Goal: Task Accomplishment & Management: Manage account settings

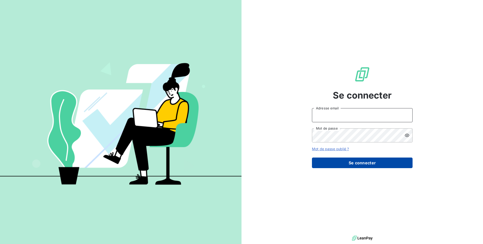
type input "agathe@leanpay.fr"
click at [344, 160] on button "Se connecter" at bounding box center [362, 162] width 101 height 11
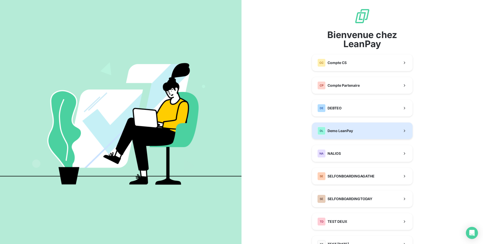
click at [346, 133] on div "DL Demo LeanPay" at bounding box center [336, 131] width 36 height 8
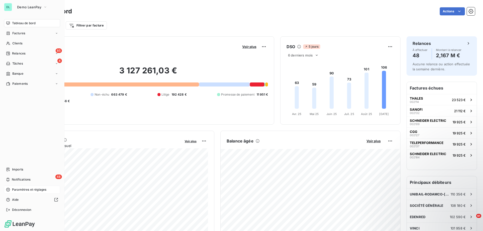
click at [19, 187] on div "Paramètres et réglages" at bounding box center [32, 189] width 56 height 8
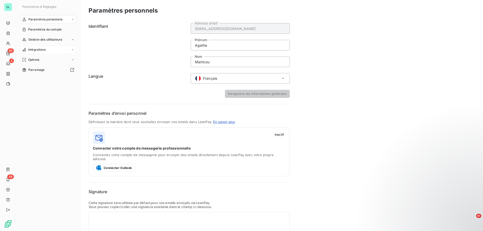
click at [60, 48] on div "Intégrations" at bounding box center [48, 50] width 56 height 8
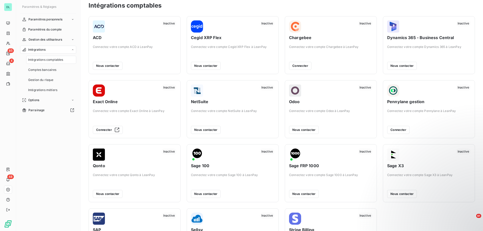
scroll to position [4, 0]
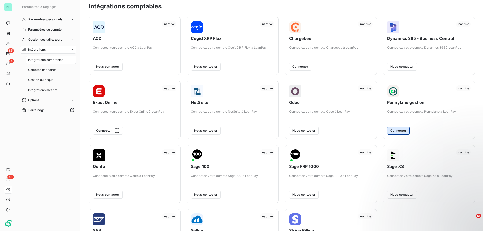
click at [398, 132] on button "Connecter" at bounding box center [399, 130] width 22 height 8
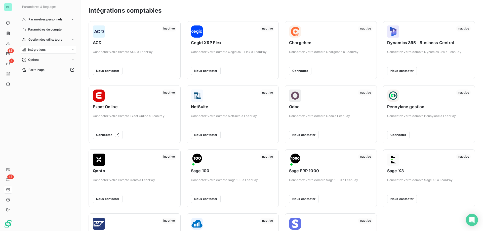
click at [71, 51] on div "Intégrations" at bounding box center [48, 50] width 56 height 8
click at [55, 81] on div "Gestion du risque" at bounding box center [51, 80] width 50 height 8
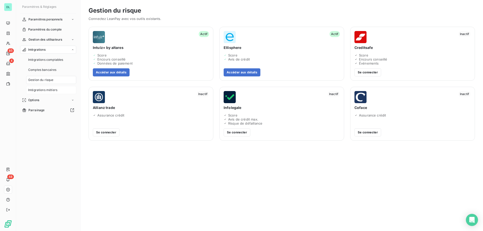
click at [52, 90] on span "Intégrations métiers" at bounding box center [42, 90] width 29 height 5
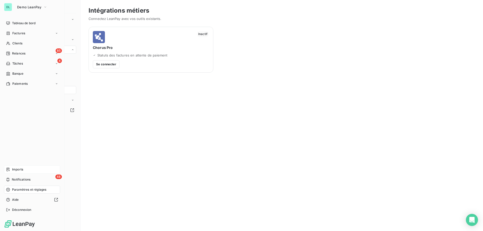
click at [26, 170] on div "Imports" at bounding box center [32, 169] width 56 height 8
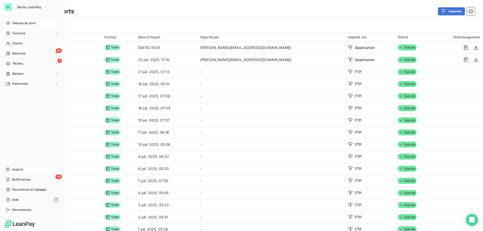
click at [16, 24] on span "Tableau de bord" at bounding box center [23, 23] width 23 height 5
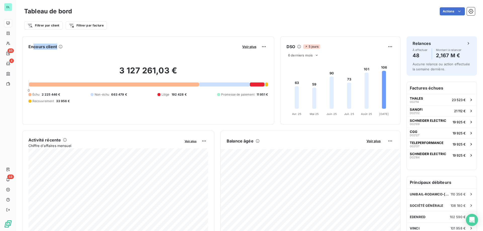
drag, startPoint x: 34, startPoint y: 47, endPoint x: 67, endPoint y: 47, distance: 33.0
click at [67, 47] on div "Encours client Voir plus" at bounding box center [148, 47] width 240 height 8
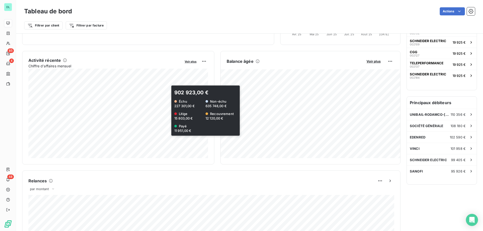
scroll to position [88, 0]
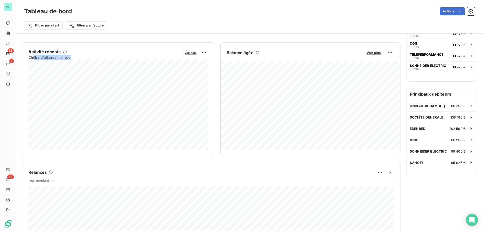
drag, startPoint x: 34, startPoint y: 57, endPoint x: 83, endPoint y: 58, distance: 49.4
click at [83, 58] on span "Chiffre d'affaires mensuel" at bounding box center [104, 57] width 153 height 5
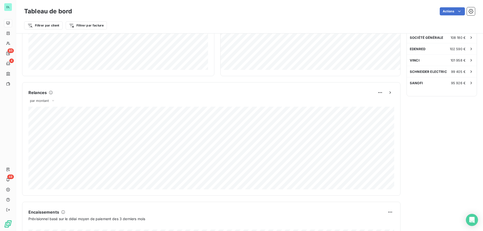
scroll to position [170, 0]
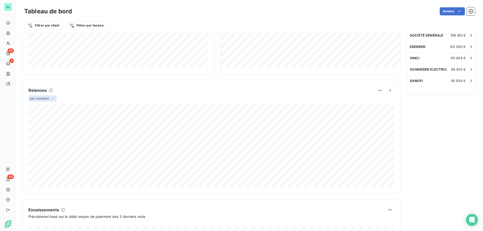
click at [44, 99] on span "par montant" at bounding box center [39, 98] width 19 height 4
click at [54, 119] on li "par volume" at bounding box center [45, 117] width 32 height 9
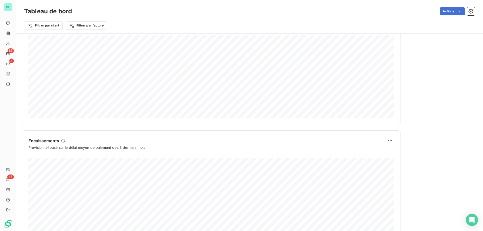
scroll to position [260, 0]
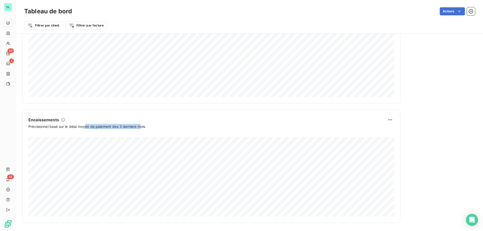
drag, startPoint x: 86, startPoint y: 127, endPoint x: 143, endPoint y: 124, distance: 57.7
click at [143, 124] on span "Prévisionnel basé sur le délai moyen de paiement des 3 derniers mois" at bounding box center [86, 126] width 117 height 5
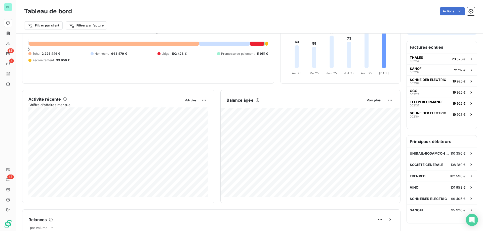
scroll to position [0, 0]
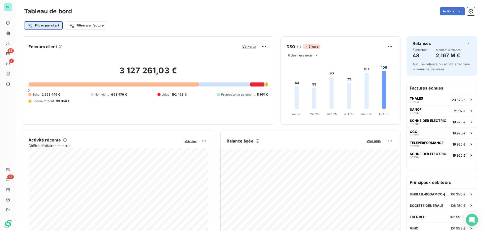
click at [53, 25] on html "DL 85 4 48 Tableau de bord Actions Filtrer par client Filtrer par facture Encou…" at bounding box center [241, 115] width 483 height 231
click at [85, 24] on html "DL 85 4 48 Tableau de bord Actions Filtrer par client Filtrer par facture Encou…" at bounding box center [241, 115] width 483 height 231
click at [448, 10] on html "DL 85 4 48 Tableau de bord Actions Exporter le tableau de bord Filtrer par clie…" at bounding box center [241, 115] width 483 height 231
click at [9, 8] on html "DL 85 4 48 Tableau de bord Actions Exporter le tableau de bord Filtrer par clie…" at bounding box center [241, 115] width 483 height 231
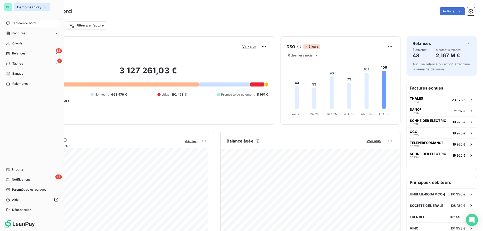
click at [26, 6] on span "Demo LeanPay" at bounding box center [29, 7] width 24 height 4
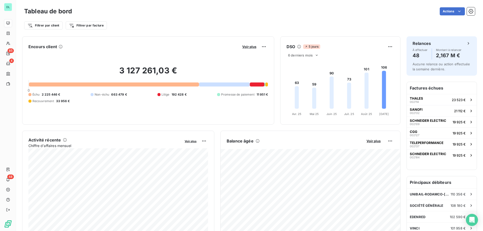
click at [117, 25] on div "Filtrer par client Filtrer par facture" at bounding box center [249, 26] width 451 height 10
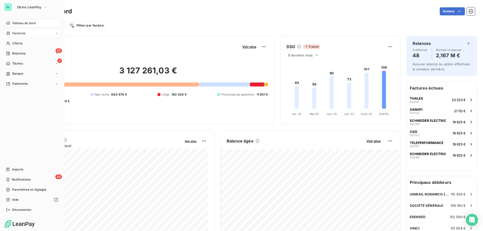
click at [17, 33] on span "Factures" at bounding box center [18, 33] width 13 height 5
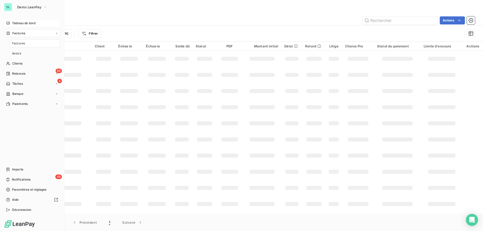
click at [87, 22] on div "Actions" at bounding box center [268, 20] width 413 height 8
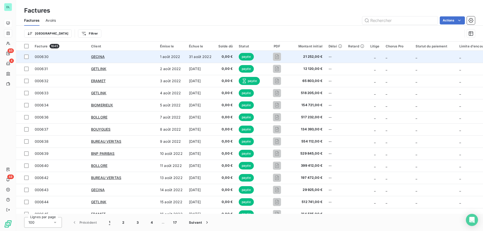
click at [43, 55] on span "000630" at bounding box center [42, 56] width 14 height 4
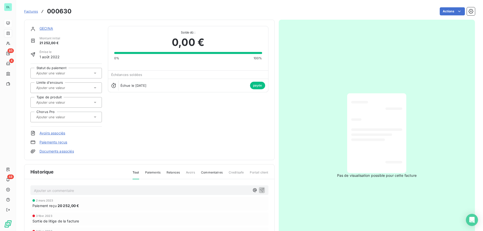
click at [28, 12] on span "Factures" at bounding box center [31, 11] width 14 height 4
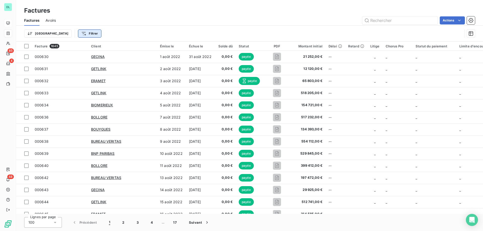
click at [64, 34] on html "DL 85 4 48 Factures Factures Avoirs Actions Trier Filtrer Facture 1645 Client É…" at bounding box center [241, 115] width 483 height 231
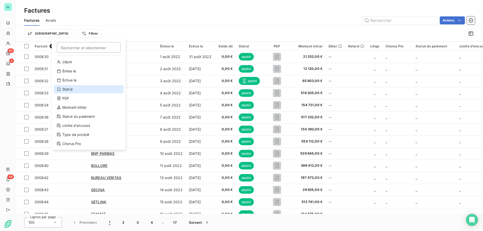
click at [82, 90] on div "Statut" at bounding box center [89, 89] width 70 height 8
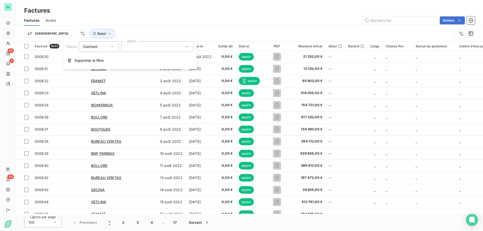
click at [136, 49] on div at bounding box center [157, 46] width 73 height 11
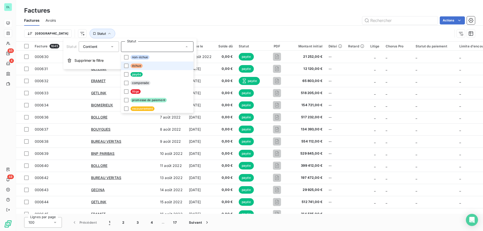
click at [136, 67] on span "échue" at bounding box center [137, 65] width 12 height 5
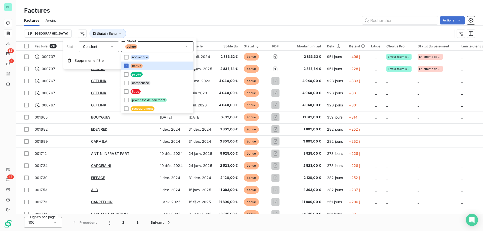
click at [143, 31] on div "Trier Statut : Échu" at bounding box center [238, 34] width 429 height 10
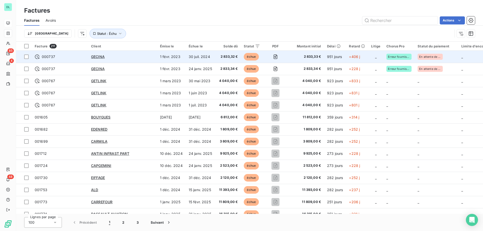
click at [59, 57] on span "000737" at bounding box center [60, 56] width 50 height 5
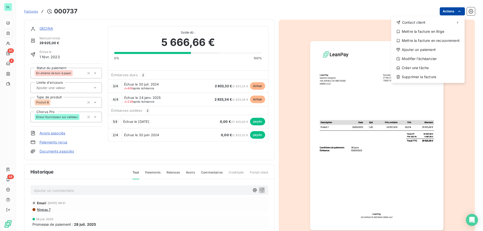
click at [443, 11] on html "DL 85 4 48 Factures [DRIVERS_LICENSE_NUMBER] Actions Contact client Mettre la f…" at bounding box center [241, 115] width 483 height 231
click at [392, 12] on html "DL 85 4 48 Factures [DRIVERS_LICENSE_NUMBER] Actions Contact client Mettre la f…" at bounding box center [241, 115] width 483 height 231
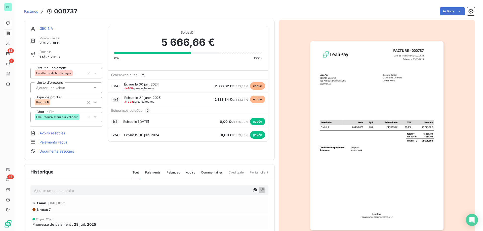
click at [28, 12] on span "Factures" at bounding box center [31, 11] width 14 height 4
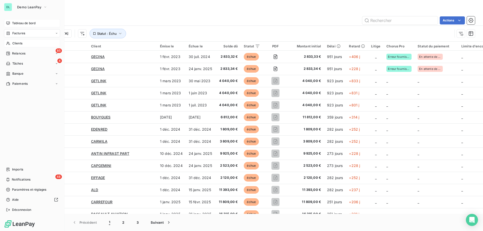
click at [10, 45] on icon at bounding box center [8, 43] width 4 height 4
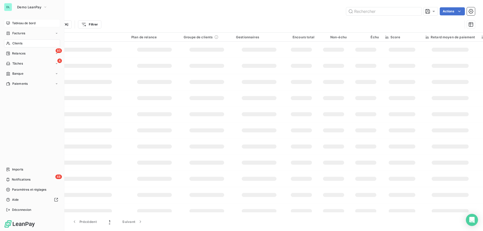
click at [131, 19] on div "Trier Filtrer" at bounding box center [249, 25] width 451 height 16
click at [180, 21] on div "Trier Filtrer" at bounding box center [243, 25] width 439 height 10
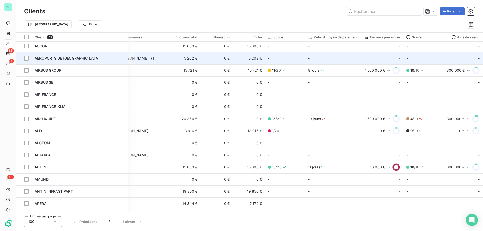
scroll to position [2, 132]
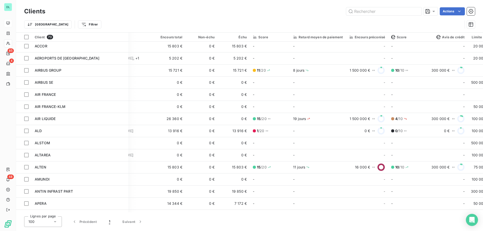
click at [256, 38] on icon at bounding box center [255, 37] width 4 height 4
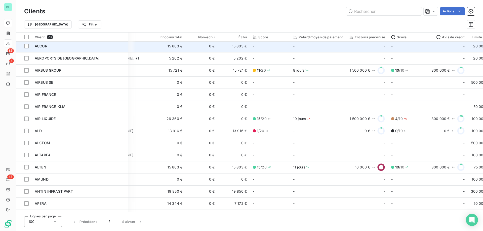
click at [56, 47] on div "ACCOR" at bounding box center [80, 46] width 91 height 5
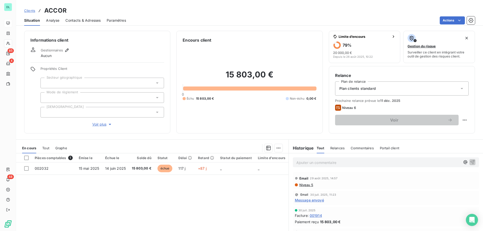
click at [53, 17] on div "Analyse" at bounding box center [52, 20] width 13 height 11
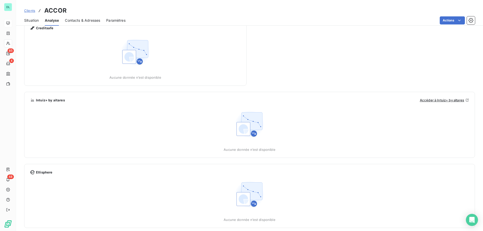
scroll to position [112, 0]
click at [29, 22] on span "Situation" at bounding box center [31, 20] width 15 height 5
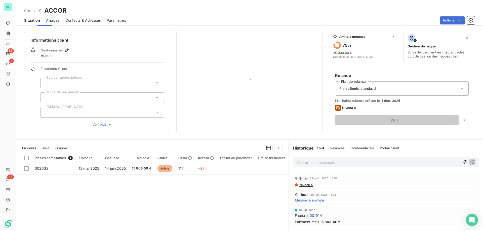
scroll to position [0, 0]
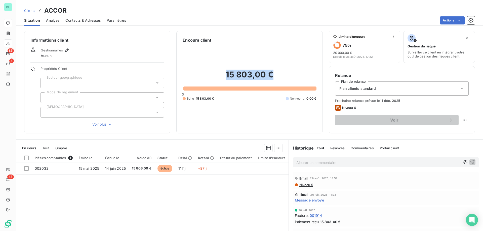
drag, startPoint x: 227, startPoint y: 76, endPoint x: 277, endPoint y: 77, distance: 50.6
click at [277, 77] on h2 "15 803,00 €" at bounding box center [250, 76] width 134 height 15
click at [327, 164] on p "Ajouter un commentaire ﻿" at bounding box center [379, 162] width 164 height 6
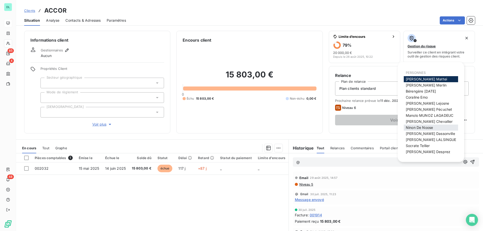
click at [419, 128] on span "Ninon De Noose" at bounding box center [419, 127] width 27 height 4
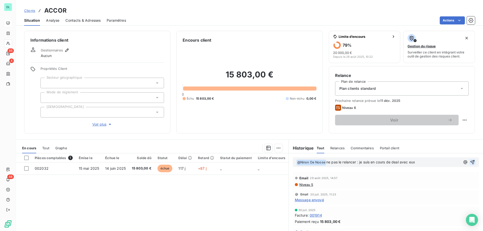
click at [475, 162] on icon "button" at bounding box center [472, 161] width 5 height 5
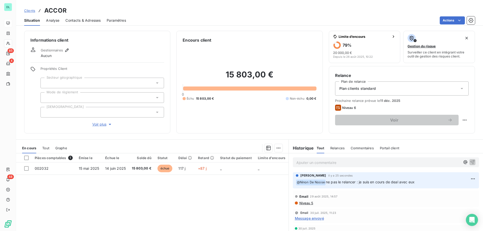
click at [50, 21] on span "Analyse" at bounding box center [52, 20] width 13 height 5
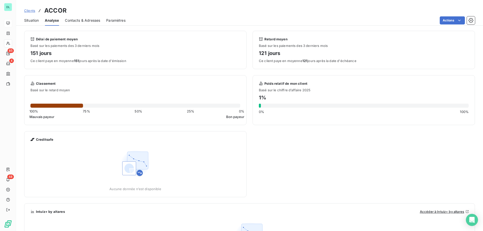
click at [80, 19] on span "Contacts & Adresses" at bounding box center [82, 20] width 35 height 5
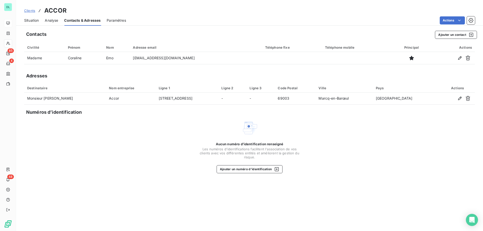
click at [46, 20] on span "Analyse" at bounding box center [51, 20] width 13 height 5
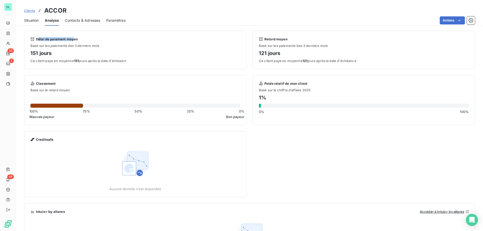
drag, startPoint x: 39, startPoint y: 39, endPoint x: 74, endPoint y: 39, distance: 35.0
click at [74, 39] on span "Délai de paiement moyen" at bounding box center [57, 39] width 42 height 4
drag, startPoint x: 266, startPoint y: 38, endPoint x: 287, endPoint y: 38, distance: 21.2
click at [287, 38] on div "Retard moyen" at bounding box center [364, 39] width 210 height 4
drag, startPoint x: 42, startPoint y: 90, endPoint x: 74, endPoint y: 90, distance: 32.2
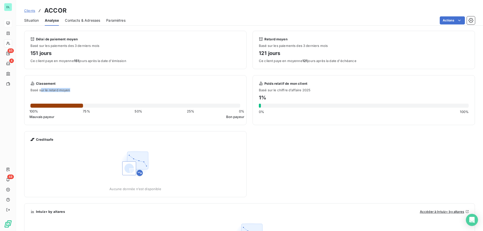
click at [74, 90] on span "Basé sur le retard moyen" at bounding box center [135, 90] width 222 height 4
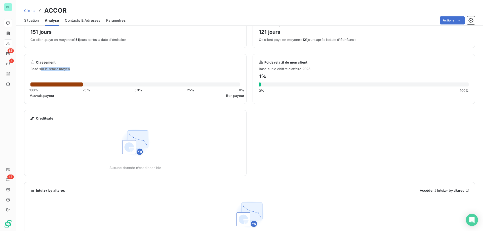
scroll to position [4, 0]
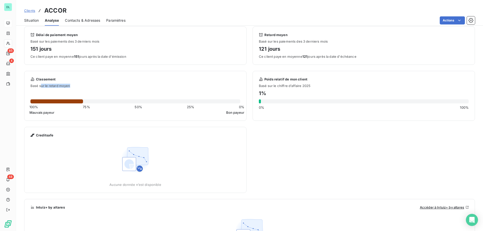
click at [83, 20] on span "Contacts & Adresses" at bounding box center [82, 20] width 35 height 5
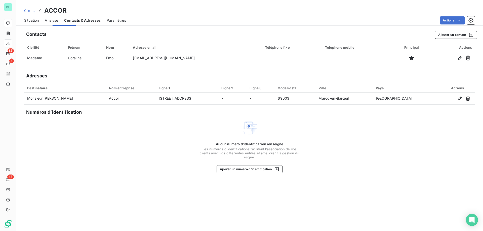
scroll to position [0, 0]
click at [116, 19] on span "Paramètres" at bounding box center [116, 20] width 19 height 5
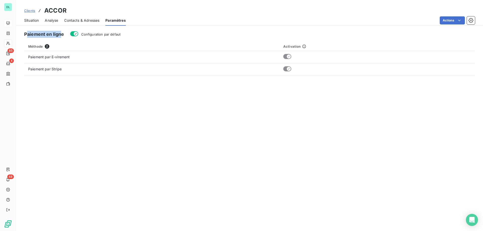
drag, startPoint x: 28, startPoint y: 34, endPoint x: 62, endPoint y: 34, distance: 34.2
click at [62, 34] on h5 "Paiement en ligne" at bounding box center [44, 34] width 40 height 7
click at [30, 20] on span "Situation" at bounding box center [31, 20] width 15 height 5
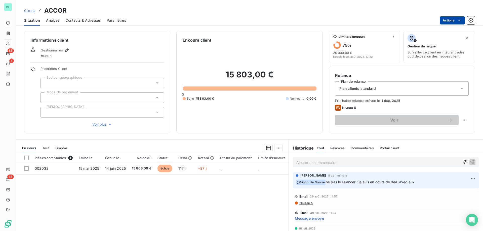
click at [454, 18] on html "DL 85 4 48 Clients ACCOR Situation Analyse Contacts & Adresses Paramètres Actio…" at bounding box center [241, 115] width 483 height 231
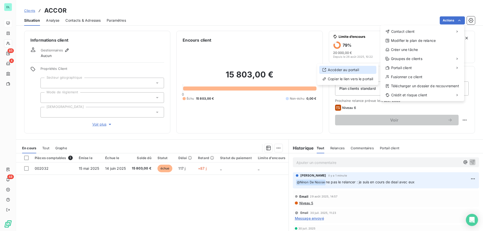
click at [355, 70] on div "Accéder au portail" at bounding box center [348, 70] width 57 height 8
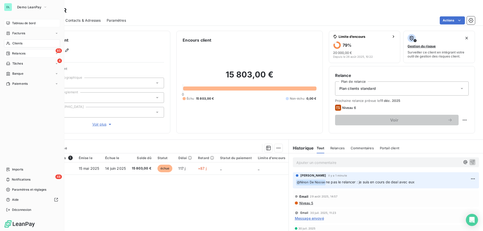
click at [17, 53] on span "Relances" at bounding box center [18, 53] width 13 height 5
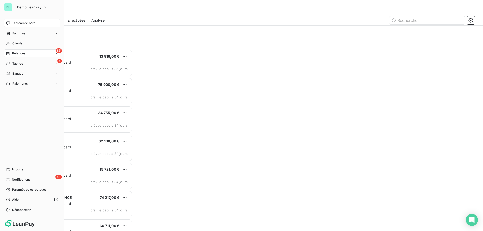
scroll to position [181, 108]
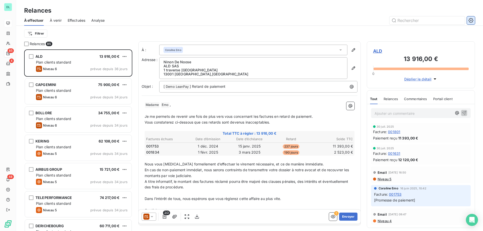
click at [471, 19] on icon "button" at bounding box center [471, 20] width 5 height 5
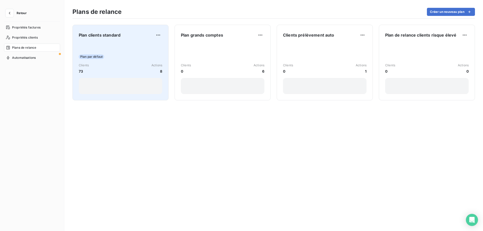
click at [115, 58] on div "Plan par défaut" at bounding box center [121, 56] width 84 height 5
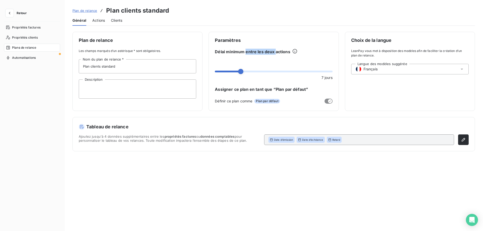
drag, startPoint x: 246, startPoint y: 52, endPoint x: 275, endPoint y: 52, distance: 29.2
click at [275, 52] on span "Délai minimum entre les deux actions" at bounding box center [252, 52] width 75 height 6
click at [370, 72] on div "Langue des modèles suggérée Français" at bounding box center [410, 69] width 118 height 11
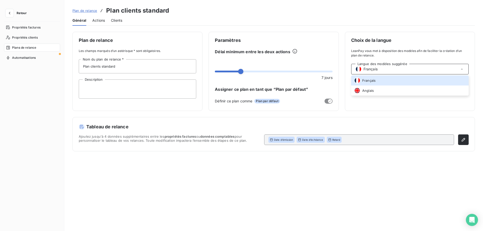
click at [102, 20] on span "Actions" at bounding box center [98, 20] width 13 height 5
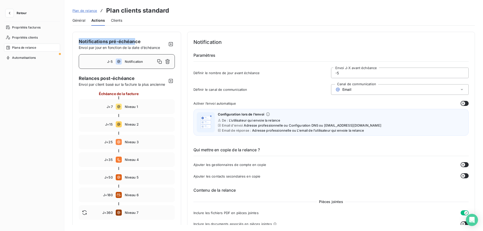
drag, startPoint x: 78, startPoint y: 41, endPoint x: 136, endPoint y: 43, distance: 58.2
drag, startPoint x: 86, startPoint y: 80, endPoint x: 120, endPoint y: 80, distance: 33.7
click at [120, 80] on span "Relances post-échéance" at bounding box center [123, 78] width 88 height 7
drag, startPoint x: 93, startPoint y: 42, endPoint x: 120, endPoint y: 43, distance: 27.2
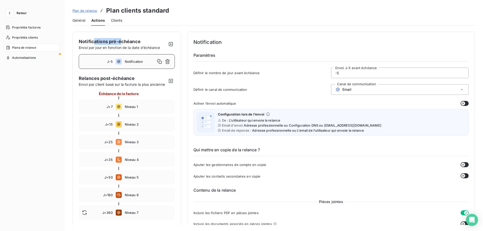
click at [120, 43] on span "Notifications pré-échéance" at bounding box center [110, 41] width 62 height 5
click at [121, 60] on icon at bounding box center [119, 61] width 6 height 6
click at [464, 102] on button "button" at bounding box center [465, 103] width 8 height 5
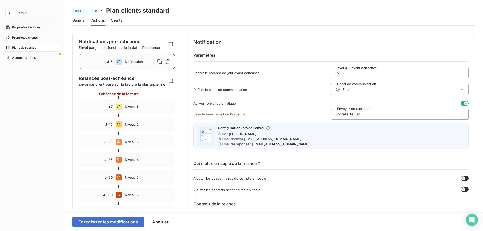
click at [439, 88] on div "Email" at bounding box center [400, 89] width 138 height 11
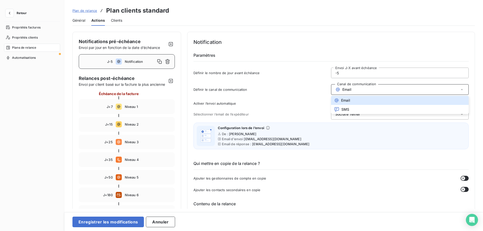
click at [312, 93] on div "Définir le canal de communication Canal de communication Email Email SMS" at bounding box center [332, 91] width 276 height 14
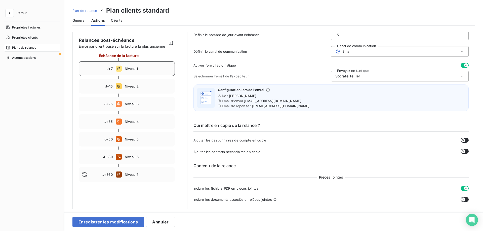
scroll to position [38, 0]
click at [130, 74] on div "J+7 Niveau 1" at bounding box center [127, 69] width 96 height 15
type input "7"
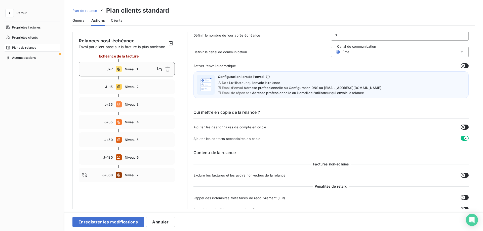
scroll to position [0, 0]
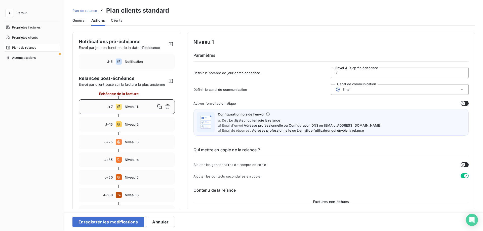
click at [360, 73] on input "7" at bounding box center [400, 73] width 137 height 10
click at [353, 87] on div "Email" at bounding box center [400, 89] width 138 height 11
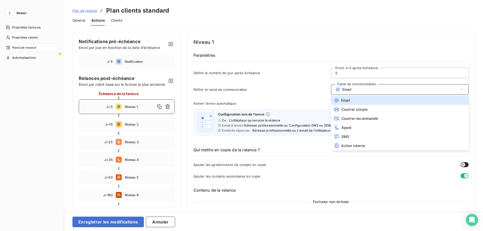
click at [297, 148] on h6 "Qui mettre en copie de la relance ?" at bounding box center [332, 151] width 276 height 9
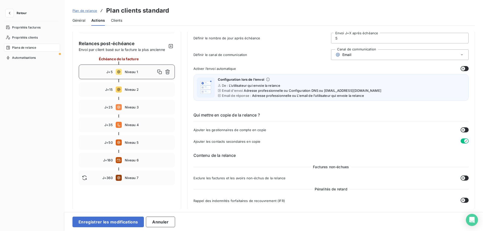
scroll to position [34, 0]
drag, startPoint x: 204, startPoint y: 114, endPoint x: 228, endPoint y: 114, distance: 23.2
click at [228, 114] on h6 "Qui mettre en copie de la relance ?" at bounding box center [332, 116] width 276 height 9
click at [205, 116] on h6 "Qui mettre en copie de la relance ?" at bounding box center [332, 116] width 276 height 9
drag, startPoint x: 214, startPoint y: 116, endPoint x: 244, endPoint y: 116, distance: 29.5
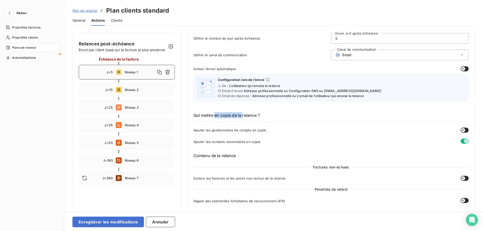
click at [244, 116] on h6 "Qui mettre en copie de la relance ?" at bounding box center [332, 116] width 276 height 9
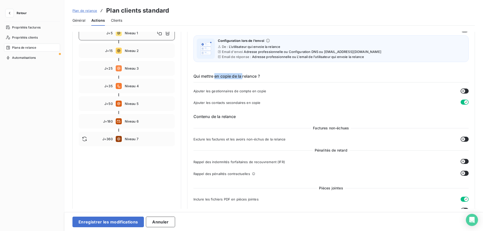
scroll to position [77, 0]
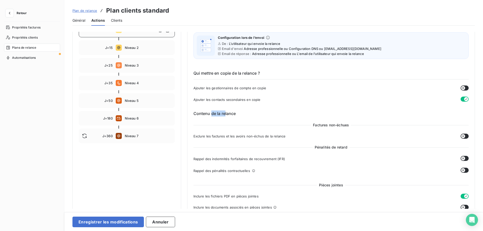
drag, startPoint x: 211, startPoint y: 114, endPoint x: 225, endPoint y: 112, distance: 14.7
click at [225, 112] on h6 "Contenu de la relance" at bounding box center [332, 113] width 276 height 6
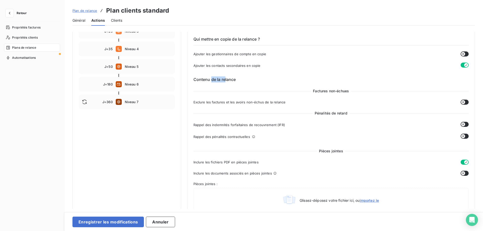
scroll to position [111, 0]
drag, startPoint x: 321, startPoint y: 114, endPoint x: 340, endPoint y: 114, distance: 19.4
click at [340, 114] on span "Pénalités de retard" at bounding box center [331, 112] width 37 height 5
drag, startPoint x: 320, startPoint y: 150, endPoint x: 346, endPoint y: 150, distance: 25.7
click at [346, 150] on div "Pièces jointes" at bounding box center [332, 150] width 276 height 5
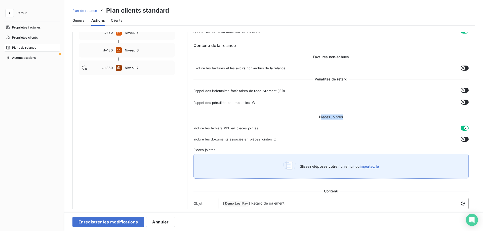
scroll to position [145, 0]
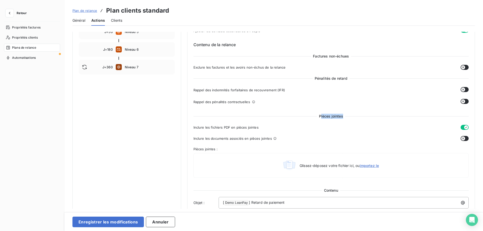
click at [465, 127] on icon "button" at bounding box center [467, 127] width 4 height 4
click at [463, 127] on icon "button" at bounding box center [464, 127] width 4 height 4
type input "7"
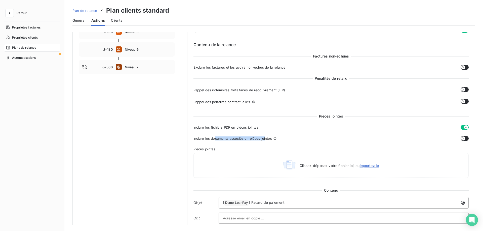
drag, startPoint x: 213, startPoint y: 138, endPoint x: 263, endPoint y: 140, distance: 49.9
click at [263, 140] on span "Inclure les documents associés en pièces jointes" at bounding box center [233, 138] width 79 height 4
click at [463, 138] on icon "button" at bounding box center [464, 138] width 4 height 4
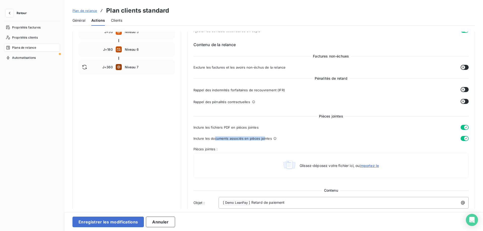
click at [465, 137] on icon "button" at bounding box center [467, 138] width 4 height 4
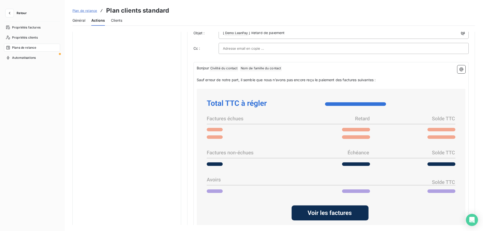
scroll to position [286, 0]
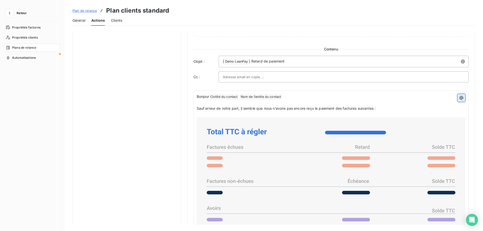
click at [463, 96] on button "button" at bounding box center [462, 98] width 8 height 8
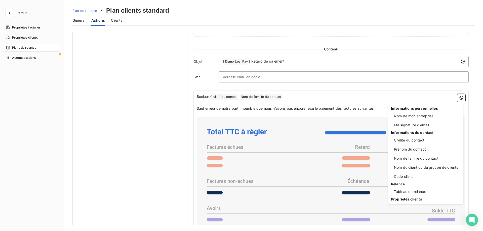
click at [335, 101] on html "Retour Propriétés factures Propriétés clients Plans de relance Automatisations …" at bounding box center [241, 115] width 483 height 231
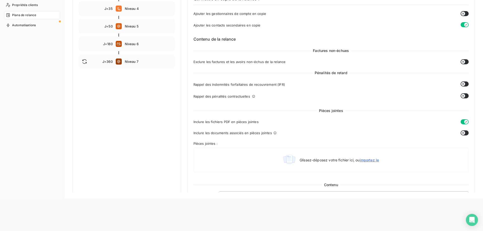
scroll to position [0, 0]
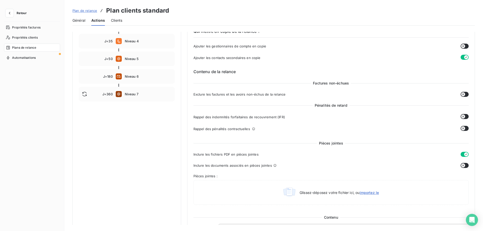
click at [18, 13] on span "Retour" at bounding box center [22, 13] width 10 height 3
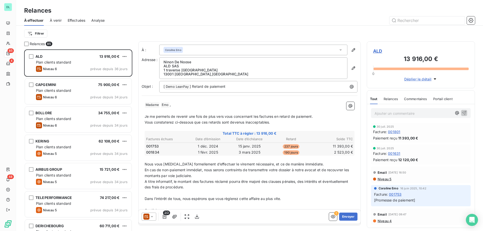
scroll to position [181, 108]
drag, startPoint x: 40, startPoint y: 44, endPoint x: 57, endPoint y: 44, distance: 17.1
click at [57, 44] on div "Relances 85" at bounding box center [78, 43] width 108 height 5
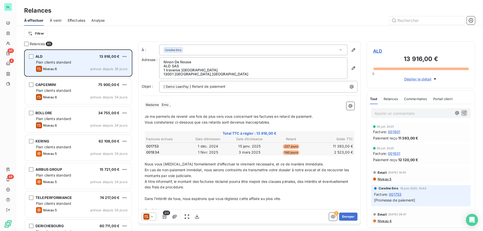
click at [63, 61] on span "Plan clients standard" at bounding box center [53, 62] width 35 height 4
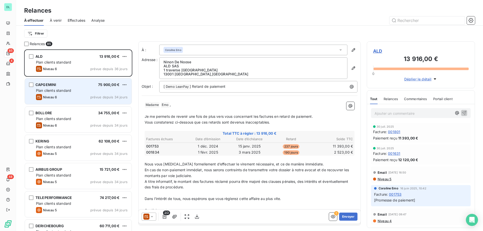
click at [63, 86] on div "CAPGEMINI 75 900,00 €" at bounding box center [82, 84] width 92 height 5
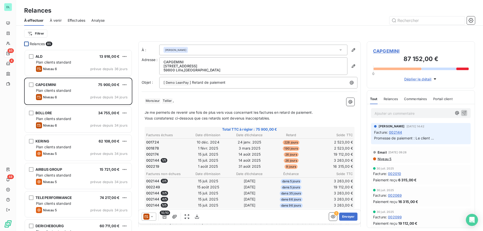
click at [27, 44] on div at bounding box center [26, 44] width 5 height 5
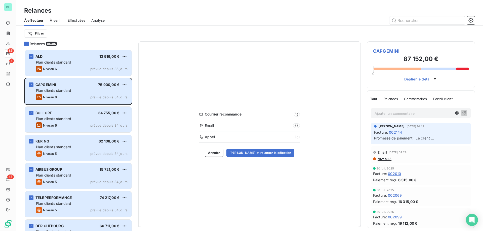
click at [29, 43] on div "Relances 85/ 85" at bounding box center [78, 43] width 108 height 5
click at [25, 43] on icon at bounding box center [26, 43] width 3 height 3
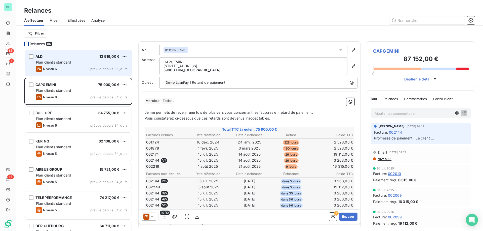
click at [55, 58] on div "ALD 13 916,00 €" at bounding box center [82, 56] width 92 height 5
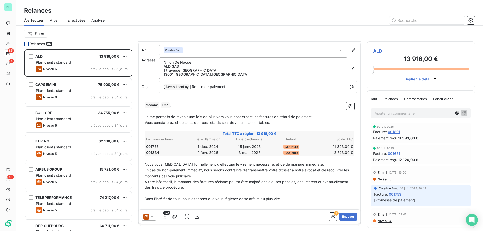
scroll to position [19, 0]
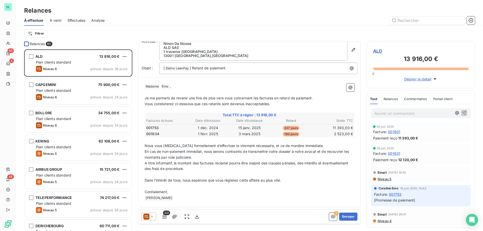
click at [173, 185] on p "﻿" at bounding box center [250, 186] width 210 height 6
click at [163, 216] on icon "button" at bounding box center [165, 216] width 4 height 4
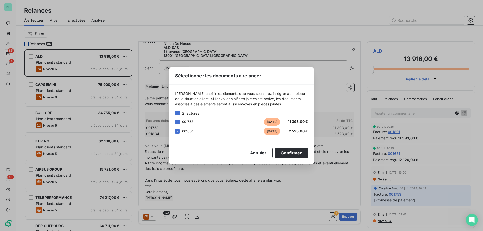
click at [189, 132] on span "001834" at bounding box center [188, 131] width 12 height 4
click at [178, 131] on icon at bounding box center [177, 131] width 3 height 3
click at [262, 157] on button "Annuler" at bounding box center [258, 152] width 29 height 11
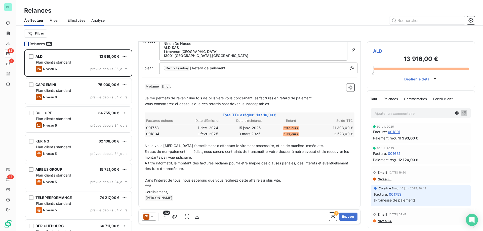
click at [154, 215] on icon at bounding box center [152, 216] width 5 height 5
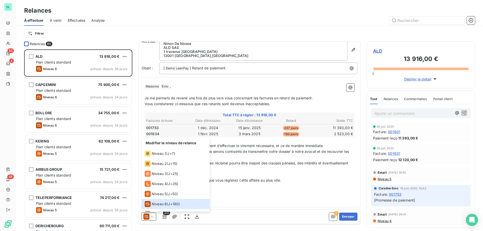
click at [292, 167] on p "A titre informatif, le montant des factures réclamé pourra être majoré des clau…" at bounding box center [250, 166] width 210 height 12
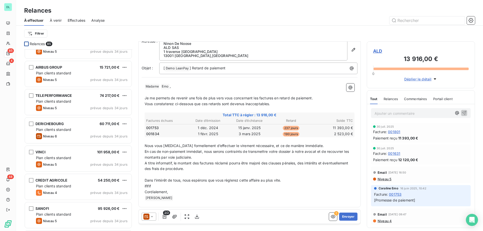
scroll to position [116, 0]
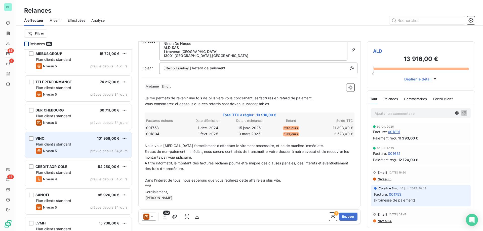
click at [75, 148] on div "Niveau 5 prévue depuis 34 jours" at bounding box center [82, 151] width 92 height 6
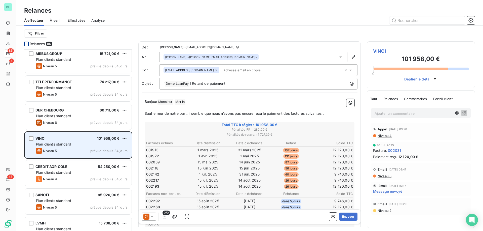
scroll to position [112, 0]
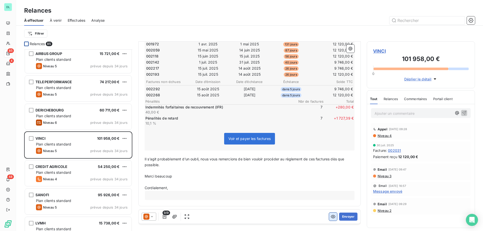
click at [331, 217] on icon "button" at bounding box center [333, 216] width 5 height 3
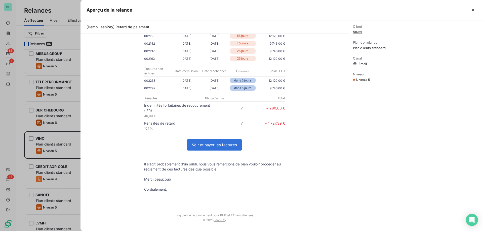
scroll to position [115, 0]
click at [214, 145] on link "Voir et payer les factures" at bounding box center [215, 144] width 54 height 11
click at [472, 11] on icon "button" at bounding box center [473, 10] width 5 height 5
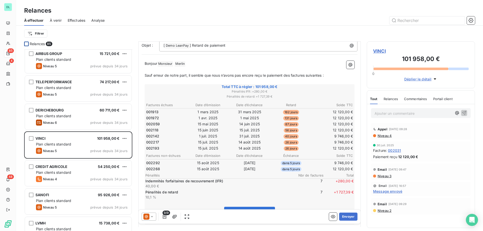
scroll to position [0, 0]
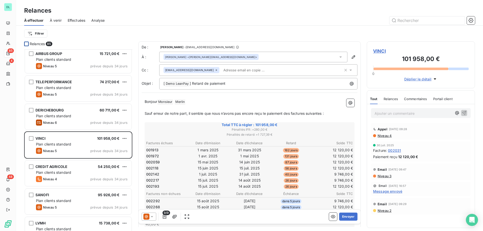
click at [58, 21] on span "À venir" at bounding box center [56, 20] width 12 height 5
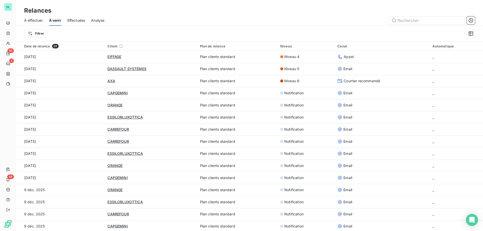
click at [33, 23] on div "À effectuer" at bounding box center [33, 20] width 19 height 11
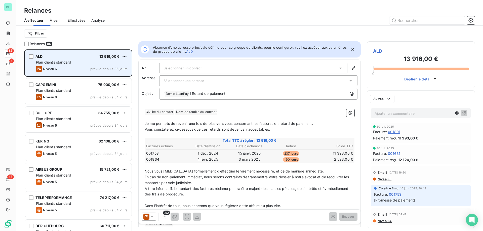
scroll to position [181, 108]
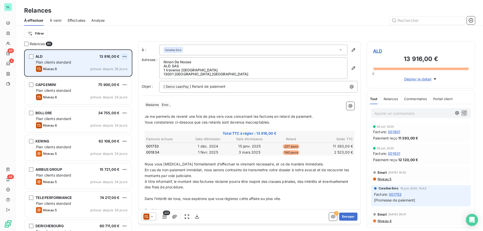
click at [126, 56] on html "DL 85 4 48 Relances À effectuer À venir Effectuées Analyse Filtrer Relances 85 …" at bounding box center [241, 115] width 483 height 231
click at [109, 66] on div "Replanifier cette action" at bounding box center [102, 66] width 45 height 8
select select "8"
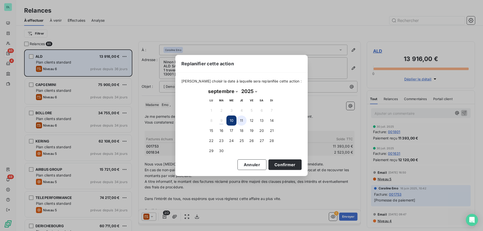
click at [242, 121] on button "11" at bounding box center [242, 120] width 10 height 10
click at [269, 166] on button "Confirmer" at bounding box center [285, 164] width 33 height 11
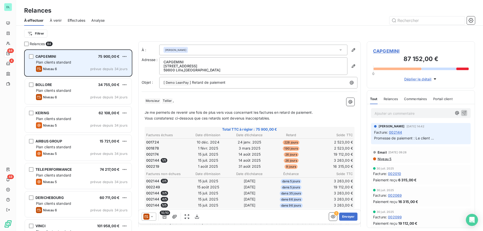
click at [56, 21] on span "À venir" at bounding box center [56, 20] width 12 height 5
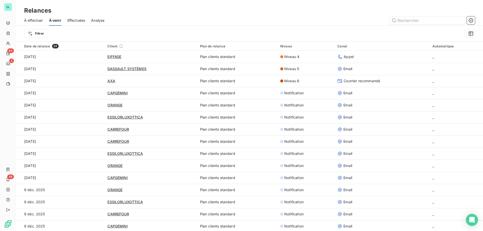
click at [70, 21] on span "Effectuées" at bounding box center [76, 20] width 18 height 5
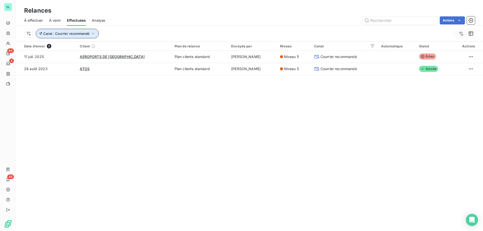
click at [80, 32] on span "Canal : Courrier recommandé" at bounding box center [66, 33] width 46 height 4
click at [83, 32] on span "Canal : Courrier recommandé" at bounding box center [66, 33] width 46 height 4
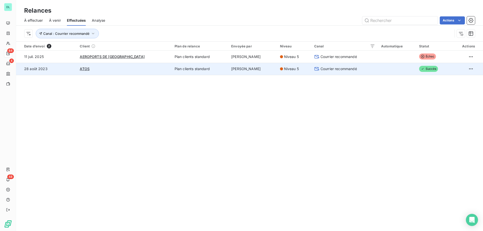
click at [341, 67] on span "Courrier recommandé" at bounding box center [339, 68] width 37 height 5
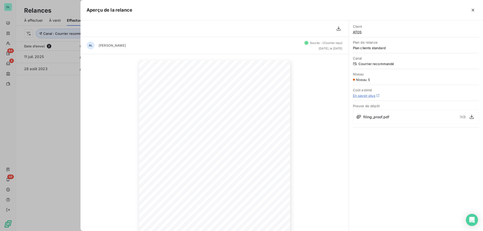
click at [377, 117] on span "filing_proof.pdf" at bounding box center [377, 116] width 26 height 5
click at [473, 8] on icon "button" at bounding box center [473, 10] width 5 height 5
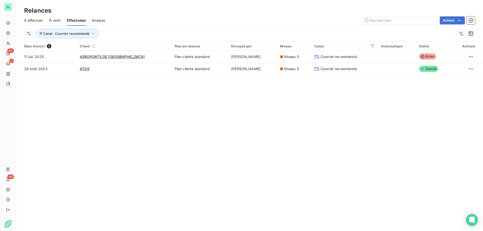
click at [99, 22] on span "Analyse" at bounding box center [98, 20] width 13 height 5
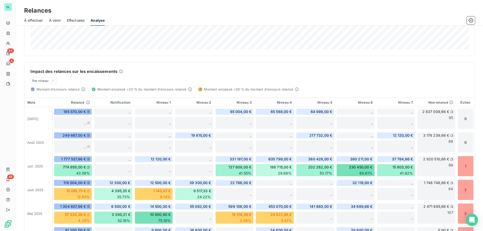
scroll to position [87, 0]
drag, startPoint x: 33, startPoint y: 72, endPoint x: 62, endPoint y: 71, distance: 29.7
click at [62, 71] on h6 "Impact des relances sur les encaissements" at bounding box center [73, 71] width 87 height 6
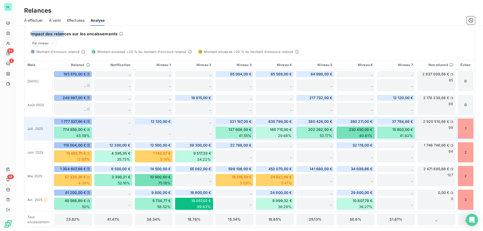
scroll to position [125, 0]
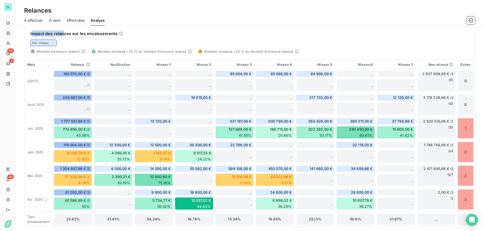
click at [37, 45] on span "Par niveau" at bounding box center [40, 43] width 17 height 4
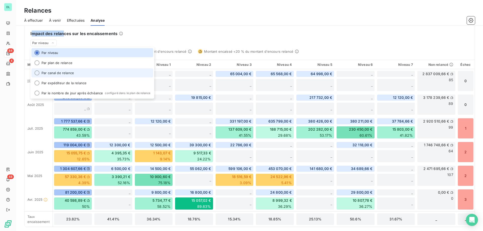
click at [52, 70] on li "Par canal de relance" at bounding box center [92, 72] width 122 height 9
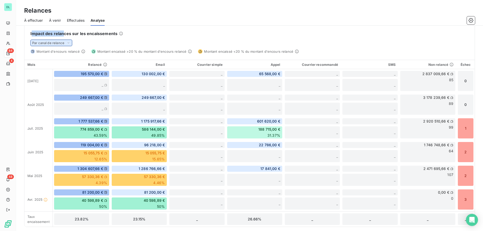
click at [63, 43] on span "Par canal de relance" at bounding box center [48, 43] width 32 height 4
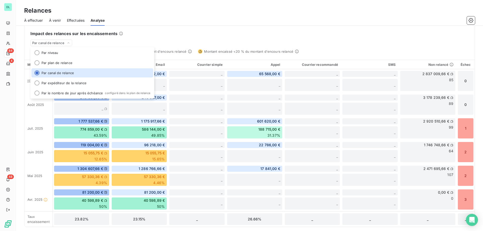
click at [169, 39] on div "Impact des relances sur les encaissements Par canal de relance Par niveau Par p…" at bounding box center [249, 38] width 451 height 29
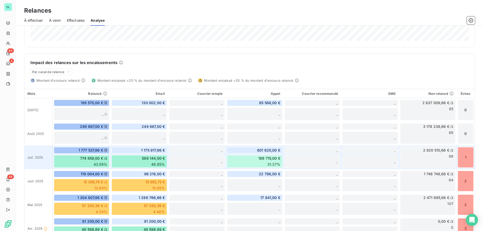
scroll to position [98, 0]
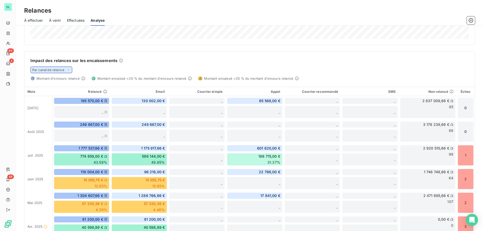
click at [65, 68] on div "Par canal de relance" at bounding box center [51, 69] width 42 height 7
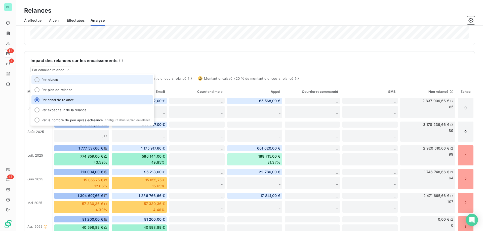
click at [61, 82] on li "Par niveau" at bounding box center [92, 79] width 122 height 9
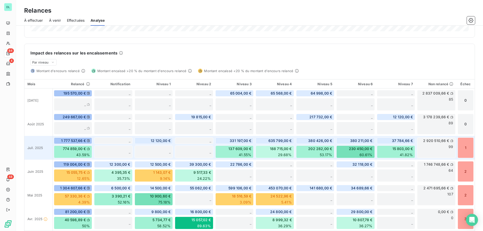
scroll to position [106, 0]
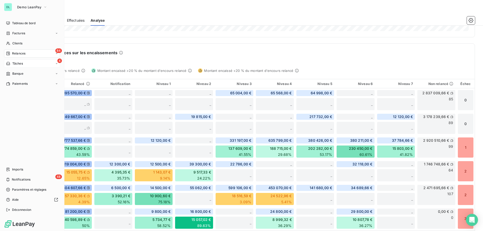
click at [19, 65] on span "Tâches" at bounding box center [17, 63] width 11 height 5
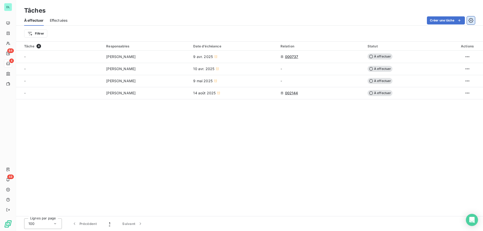
click at [474, 18] on button "button" at bounding box center [471, 20] width 8 height 8
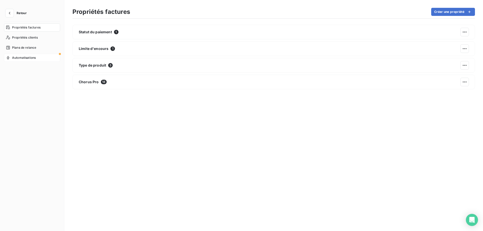
click at [29, 57] on span "Automatisations" at bounding box center [24, 57] width 24 height 5
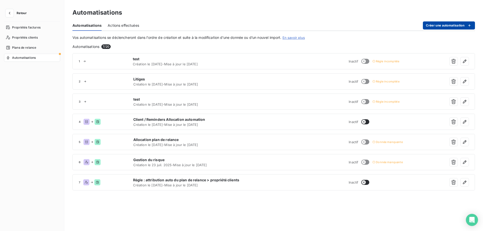
click at [435, 28] on button "Créer une automatisation" at bounding box center [449, 25] width 52 height 8
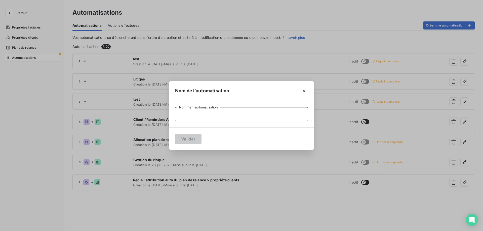
click at [228, 115] on input "Nommer l’automatisation" at bounding box center [241, 114] width 133 height 14
type input "client à risque"
click at [193, 138] on button "Valider" at bounding box center [188, 138] width 26 height 11
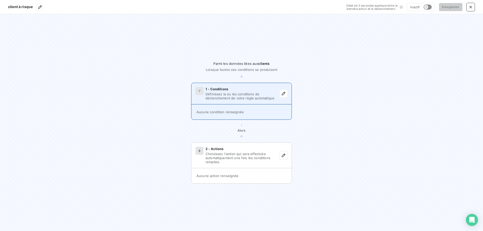
click at [279, 93] on span "Définissez la ou les conditions de déclenchement de votre règle automatique" at bounding box center [243, 96] width 74 height 8
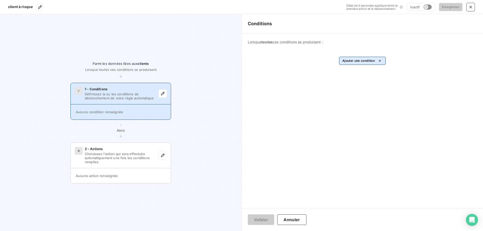
click at [341, 58] on html "client à risque Délai de 3 secondes appliqué entre la dernière action et le déc…" at bounding box center [241, 115] width 483 height 231
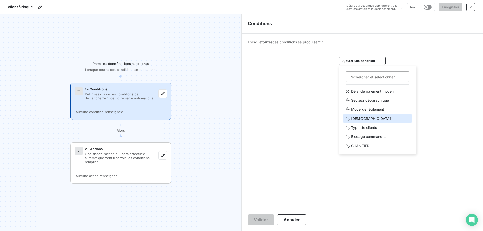
click at [354, 116] on div "[DEMOGRAPHIC_DATA]" at bounding box center [378, 118] width 70 height 8
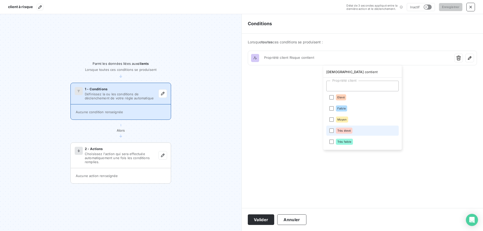
click at [336, 131] on div "Très élevé" at bounding box center [344, 130] width 17 height 6
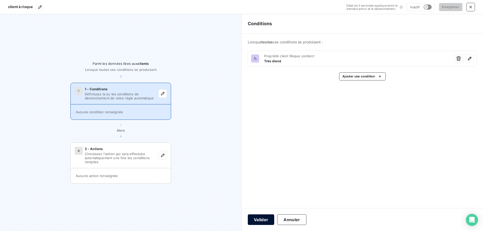
click at [265, 218] on html "client à risque Délai de 3 secondes appliqué entre la dernière action et le déc…" at bounding box center [241, 115] width 483 height 231
click at [262, 218] on button "Valider" at bounding box center [261, 219] width 26 height 11
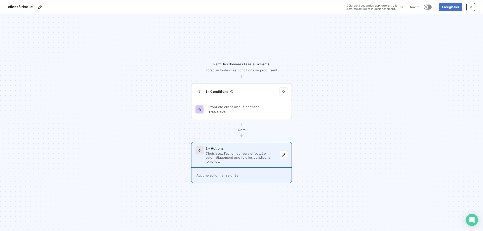
click at [236, 155] on span "Choisissez l'action qui sera effectuée automatiquement une fois les conditions …" at bounding box center [243, 157] width 74 height 12
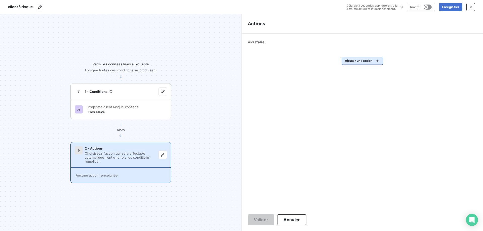
click at [357, 59] on html "client à risque Délai de 3 secondes appliqué entre la dernière action et le déc…" at bounding box center [241, 115] width 483 height 231
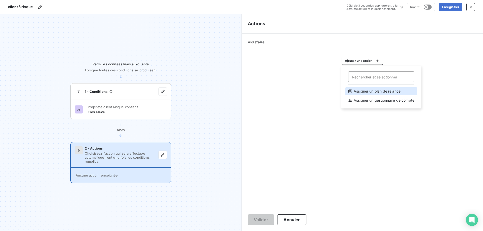
click at [361, 91] on div "Assigner un plan de relance" at bounding box center [381, 91] width 72 height 8
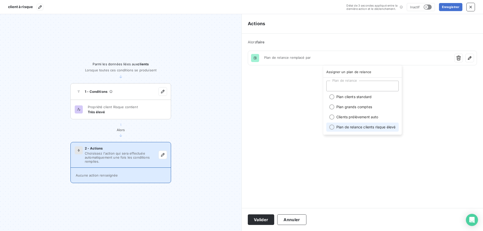
click at [357, 128] on li "Plan de relance clients risque élevé" at bounding box center [363, 126] width 73 height 9
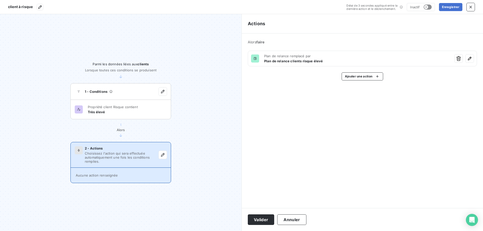
click at [259, 219] on html "client à risque Délai de 3 secondes appliqué entre la dernière action et le déc…" at bounding box center [241, 115] width 483 height 231
click at [259, 219] on button "Valider" at bounding box center [261, 219] width 26 height 11
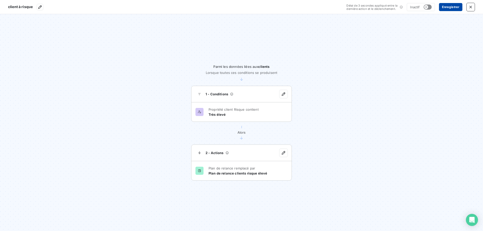
click at [452, 10] on button "Enregistrer" at bounding box center [450, 7] width 23 height 8
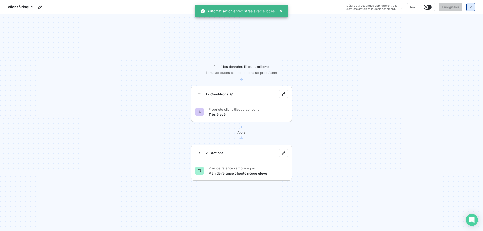
click at [474, 7] on button "button" at bounding box center [471, 7] width 8 height 8
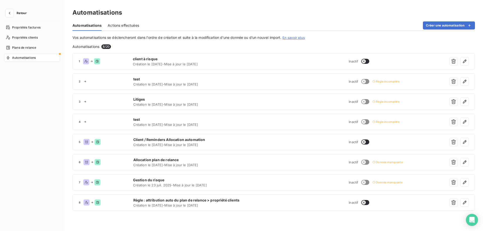
click at [125, 27] on span "Actions effectuées" at bounding box center [123, 25] width 31 height 5
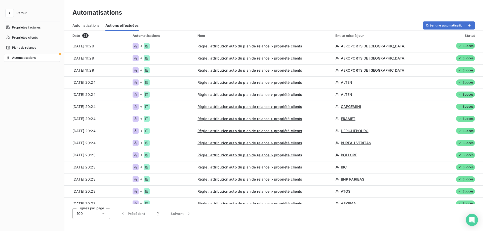
click at [17, 12] on span "Retour" at bounding box center [22, 13] width 10 height 3
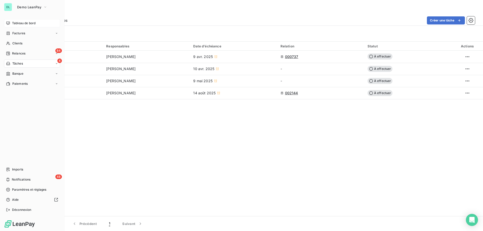
click at [22, 21] on span "Tableau de bord" at bounding box center [23, 23] width 23 height 5
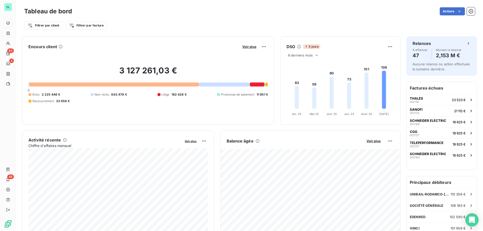
click at [473, 220] on icon "Open Intercom Messenger" at bounding box center [472, 219] width 6 height 7
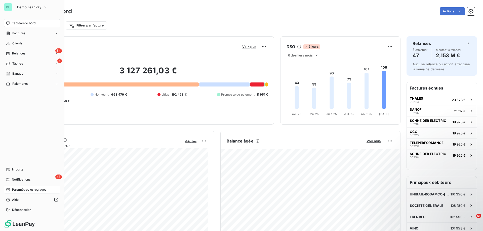
click at [22, 191] on span "Paramètres et réglages" at bounding box center [29, 189] width 34 height 5
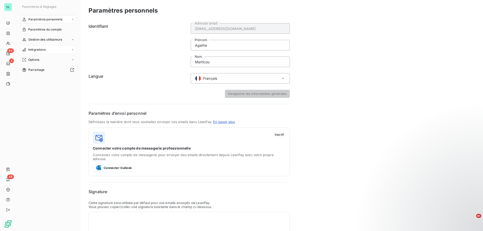
click at [43, 50] on span "Intégrations" at bounding box center [36, 49] width 17 height 5
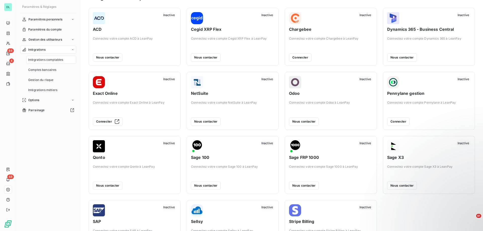
scroll to position [14, 0]
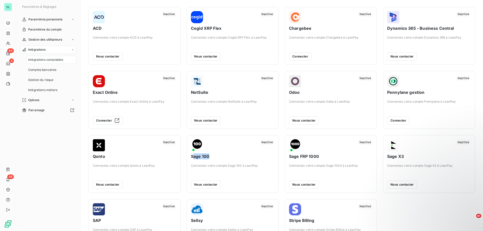
drag, startPoint x: 193, startPoint y: 155, endPoint x: 210, endPoint y: 155, distance: 16.6
click at [210, 155] on span "Sage 100" at bounding box center [233, 156] width 84 height 6
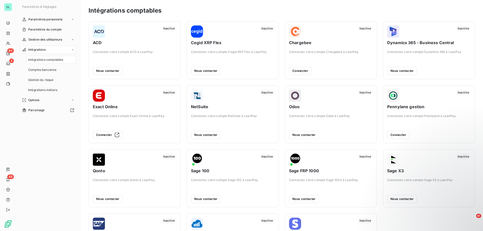
click at [195, 171] on span "Sage 100" at bounding box center [233, 170] width 84 height 6
drag, startPoint x: 402, startPoint y: 108, endPoint x: 410, endPoint y: 108, distance: 8.1
click at [410, 108] on span "Pennylane gestion" at bounding box center [430, 106] width 84 height 6
click at [299, 116] on span "Connectez votre compte Odoo à LeanPay" at bounding box center [331, 116] width 84 height 5
click at [226, 11] on div "Intégrations comptables" at bounding box center [282, 10] width 387 height 9
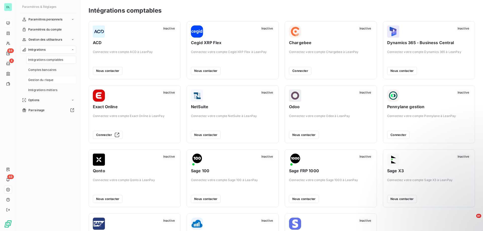
click at [50, 80] on span "Gestion du risque" at bounding box center [40, 80] width 25 height 5
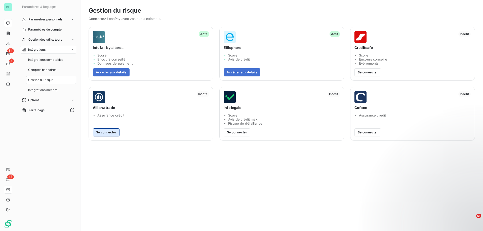
click at [99, 132] on button "Se connecter" at bounding box center [106, 132] width 27 height 8
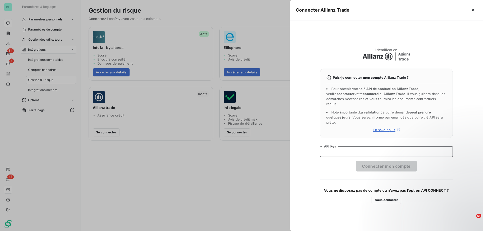
drag, startPoint x: 325, startPoint y: 150, endPoint x: 337, endPoint y: 150, distance: 11.6
click at [337, 150] on input "API Key" at bounding box center [386, 151] width 133 height 11
click at [472, 10] on icon "button" at bounding box center [473, 10] width 5 height 5
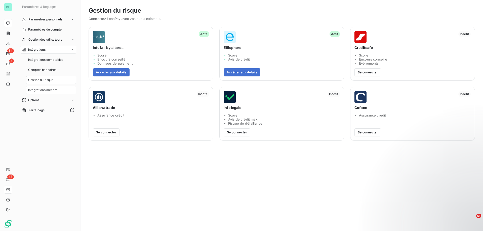
click at [44, 89] on span "Intégrations métiers" at bounding box center [42, 90] width 29 height 5
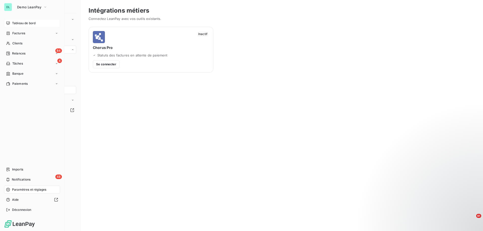
click at [21, 23] on span "Tableau de bord" at bounding box center [23, 23] width 23 height 5
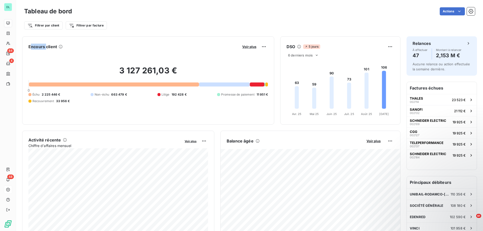
drag, startPoint x: 30, startPoint y: 48, endPoint x: 47, endPoint y: 48, distance: 16.6
click at [47, 48] on h6 "Encours client" at bounding box center [42, 47] width 29 height 6
drag, startPoint x: 120, startPoint y: 68, endPoint x: 154, endPoint y: 68, distance: 34.2
click at [154, 68] on h2 "3 127 261,03 €" at bounding box center [148, 72] width 240 height 15
drag, startPoint x: 162, startPoint y: 95, endPoint x: 171, endPoint y: 94, distance: 9.3
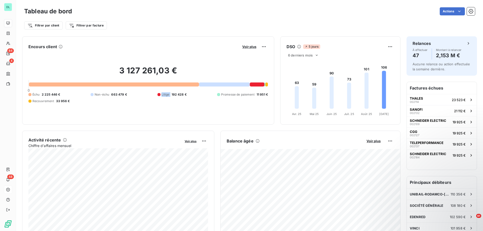
click at [171, 94] on div "Litige 192 428 €" at bounding box center [172, 94] width 29 height 5
drag, startPoint x: 232, startPoint y: 95, endPoint x: 261, endPoint y: 95, distance: 29.2
click at [261, 95] on div "Promesse de paiement 11 951 €" at bounding box center [242, 94] width 51 height 5
click at [243, 47] on span "Voir plus" at bounding box center [249, 47] width 14 height 4
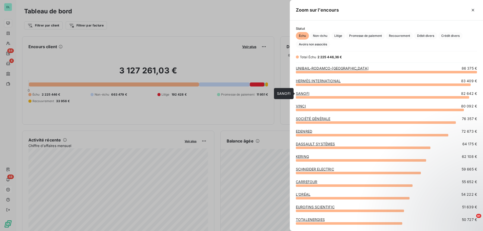
click at [300, 93] on link "SANOFI" at bounding box center [303, 93] width 14 height 4
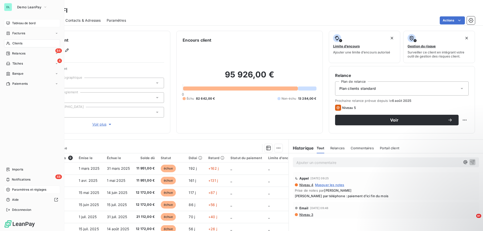
click at [17, 22] on span "Tableau de bord" at bounding box center [23, 23] width 23 height 5
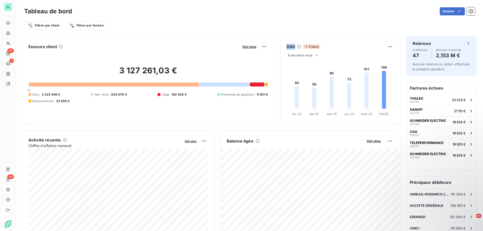
drag, startPoint x: 288, startPoint y: 47, endPoint x: 299, endPoint y: 47, distance: 11.3
click at [299, 47] on div "DSO 5 jours" at bounding box center [341, 47] width 120 height 8
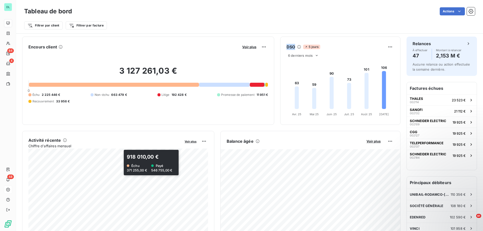
scroll to position [36, 0]
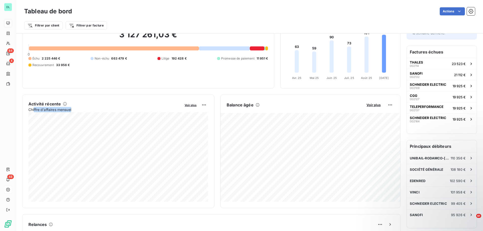
drag, startPoint x: 34, startPoint y: 110, endPoint x: 73, endPoint y: 110, distance: 38.8
click at [73, 110] on span "Chiffre d'affaires mensuel" at bounding box center [104, 109] width 153 height 5
click at [45, 108] on span "Chiffre d'affaires mensuel" at bounding box center [104, 109] width 153 height 5
drag, startPoint x: 38, startPoint y: 111, endPoint x: 61, endPoint y: 111, distance: 23.4
click at [61, 111] on span "Chiffre d'affaires mensuel" at bounding box center [104, 109] width 153 height 5
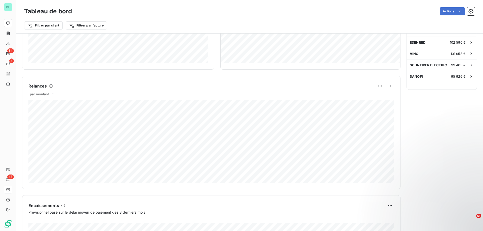
scroll to position [181, 0]
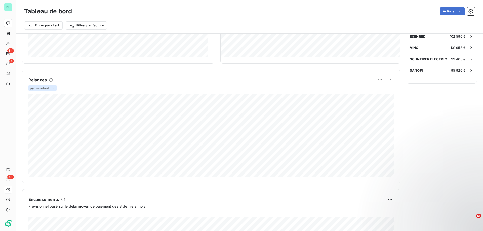
click at [45, 89] on span "par montant" at bounding box center [39, 88] width 19 height 4
click at [122, 77] on div "Relances" at bounding box center [211, 80] width 366 height 8
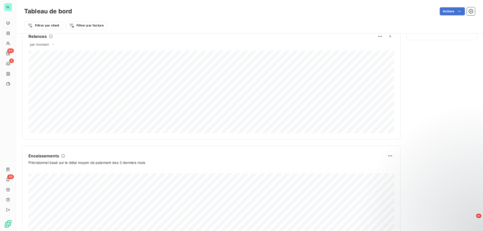
scroll to position [260, 0]
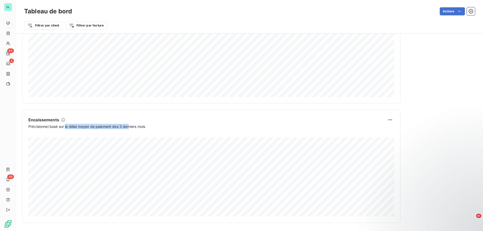
drag, startPoint x: 66, startPoint y: 125, endPoint x: 133, endPoint y: 128, distance: 66.8
click at [133, 128] on span "Prévisionnel basé sur le délai moyen de paiement des 3 derniers mois" at bounding box center [86, 126] width 117 height 5
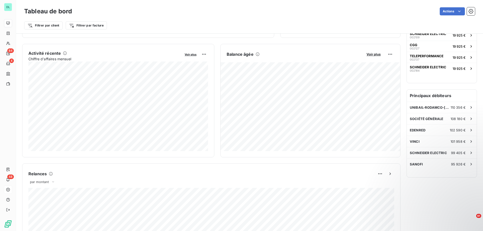
scroll to position [90, 0]
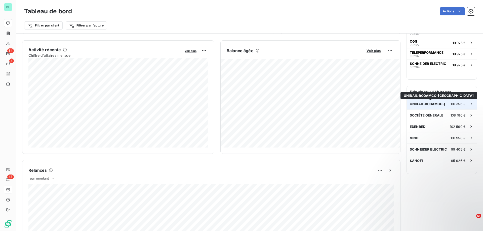
click at [425, 102] on span "UNIBAIL-RODAMCO-[GEOGRAPHIC_DATA]" at bounding box center [430, 104] width 41 height 4
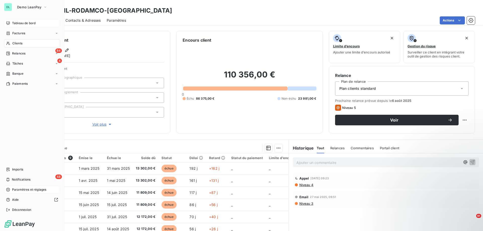
click at [31, 20] on div "Tableau de bord" at bounding box center [32, 23] width 56 height 8
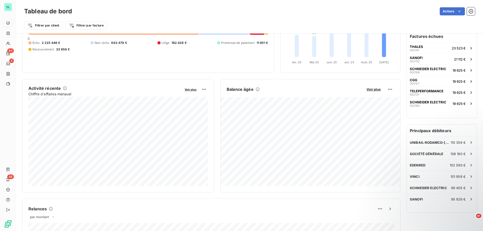
scroll to position [52, 0]
click at [376, 88] on span "Voir plus" at bounding box center [374, 89] width 14 height 4
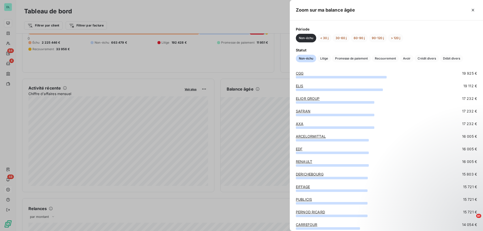
scroll to position [157, 0]
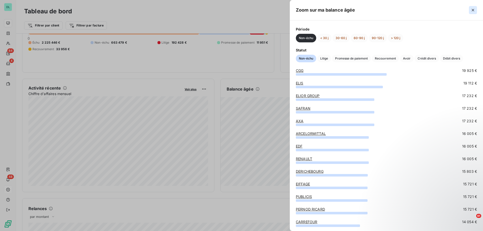
click at [472, 8] on icon "button" at bounding box center [473, 10] width 5 height 5
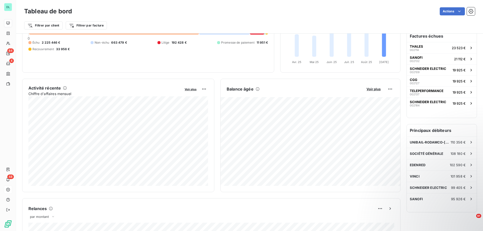
scroll to position [0, 0]
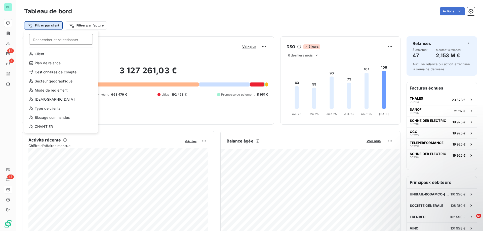
click at [51, 25] on html "DL 84 4 48 Tableau de bord Actions Filtrer par client [PERSON_NAME] et sélectio…" at bounding box center [241, 115] width 483 height 231
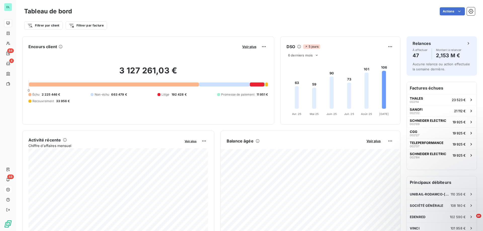
click at [52, 28] on html "DL 84 4 48 Tableau de bord Actions Filtrer par client Filtrer par facture Encou…" at bounding box center [241, 115] width 483 height 231
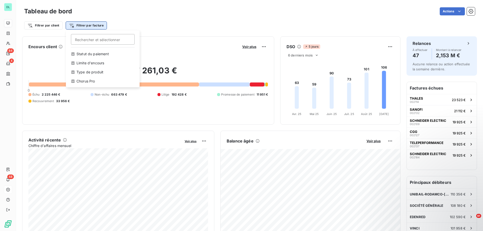
click at [78, 26] on html "DL 84 4 48 Tableau de bord Actions Filtrer par client Filtrer par facture Reche…" at bounding box center [241, 115] width 483 height 231
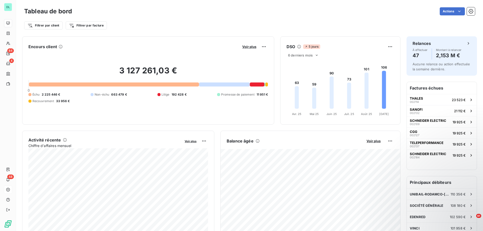
click at [57, 26] on html "DL 84 4 48 Tableau de bord Actions Filtrer par client Filtrer par facture Encou…" at bounding box center [241, 115] width 483 height 231
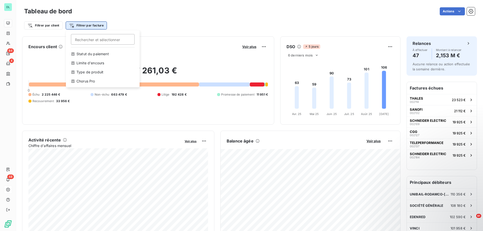
click at [78, 27] on html "DL 84 4 48 Tableau de bord Actions Filtrer par client Filtrer par facture Reche…" at bounding box center [241, 115] width 483 height 231
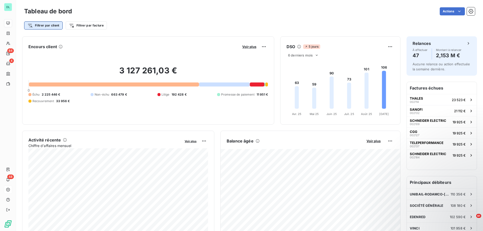
click at [49, 27] on html "DL 84 4 48 Tableau de bord Actions Filtrer par client Filtrer par facture Encou…" at bounding box center [241, 115] width 483 height 231
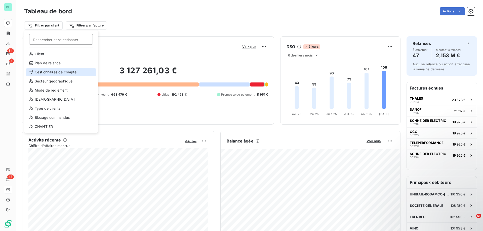
click at [50, 70] on div "Gestionnaires de compte" at bounding box center [61, 72] width 70 height 8
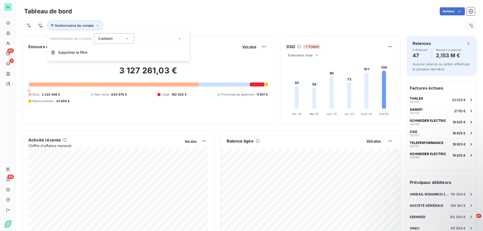
click at [160, 41] on div at bounding box center [161, 38] width 50 height 11
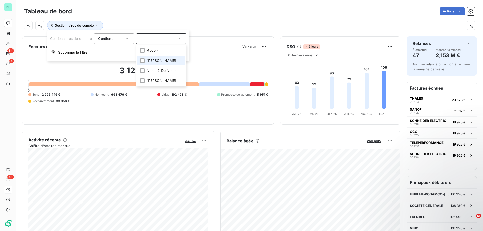
click at [156, 61] on span "[PERSON_NAME]" at bounding box center [161, 60] width 29 height 5
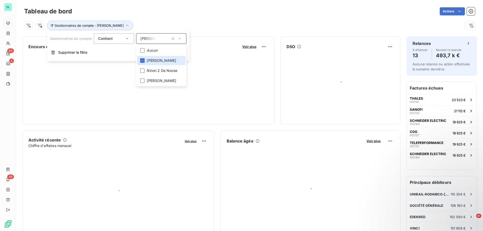
click at [162, 24] on div "Gestionnaires de compte : [PERSON_NAME]" at bounding box center [243, 26] width 439 height 10
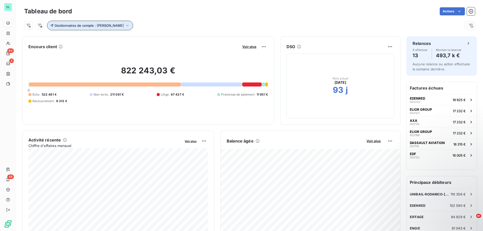
click at [94, 22] on button "Gestionnaires de compte : [PERSON_NAME]" at bounding box center [90, 26] width 86 height 10
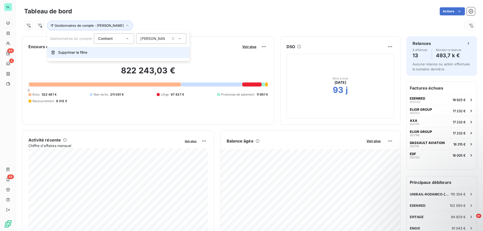
click at [80, 49] on button "Supprimer le filtre" at bounding box center [118, 52] width 143 height 11
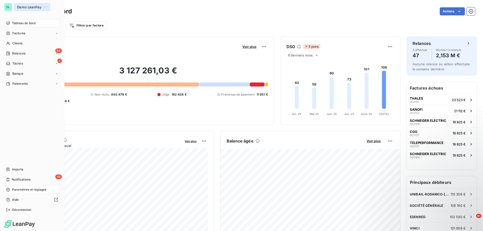
click at [17, 7] on span "Demo LeanPay" at bounding box center [29, 7] width 24 height 4
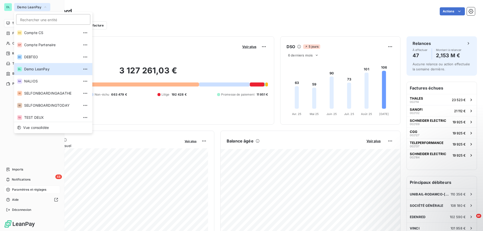
click at [45, 9] on icon "button" at bounding box center [45, 7] width 4 height 5
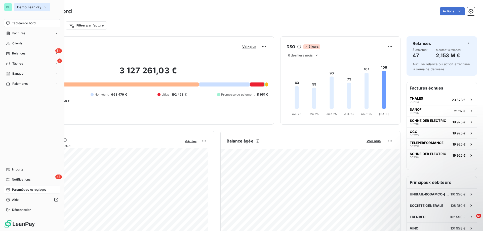
click at [17, 9] on span "Demo LeanPay" at bounding box center [29, 7] width 24 height 4
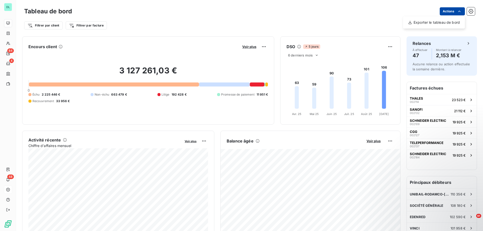
click at [450, 11] on html "DL 84 4 48 Tableau de bord Actions Exporter le tableau de bord Filtrer par clie…" at bounding box center [241, 115] width 483 height 231
click at [387, 20] on html "DL 84 4 48 Tableau de bord Actions Exporter le tableau de bord Filtrer par clie…" at bounding box center [241, 115] width 483 height 231
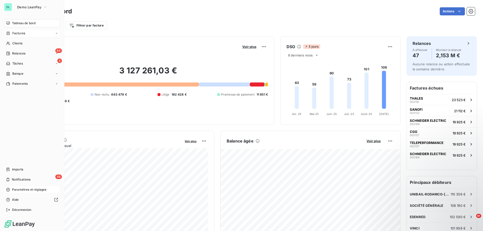
click at [15, 35] on span "Factures" at bounding box center [18, 33] width 13 height 5
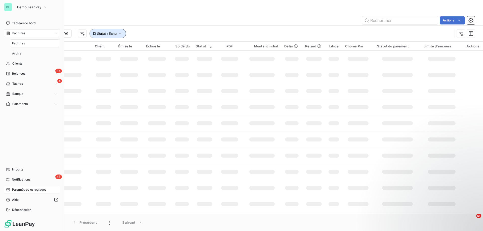
click at [97, 34] on span "Statut : Échu" at bounding box center [107, 33] width 20 height 4
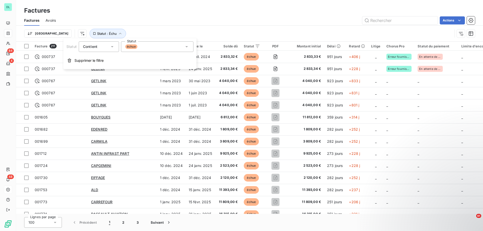
click at [122, 27] on div "Trier Statut : Échu" at bounding box center [249, 34] width 451 height 16
click at [90, 35] on button "Statut : Échu" at bounding box center [108, 34] width 37 height 10
click at [140, 33] on div "Trier Statut : Échu" at bounding box center [238, 34] width 429 height 10
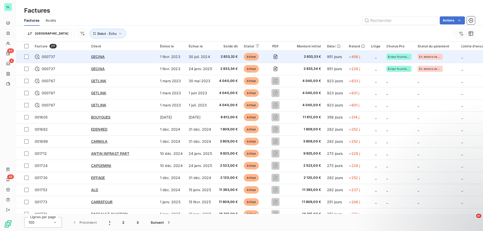
click at [59, 54] on span "000737" at bounding box center [60, 56] width 50 height 5
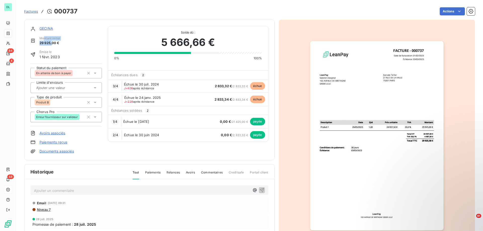
drag, startPoint x: 44, startPoint y: 40, endPoint x: 53, endPoint y: 42, distance: 9.3
click at [53, 42] on div "Montant initial 29 925,00 €" at bounding box center [50, 41] width 21 height 10
drag, startPoint x: 49, startPoint y: 56, endPoint x: 61, endPoint y: 56, distance: 12.6
click at [61, 56] on div "Émise le [DATE]" at bounding box center [66, 55] width 72 height 10
click at [448, 12] on html "DL 84 4 48 Factures [DRIVERS_LICENSE_NUMBER] Actions GECINA Montant initial 29 …" at bounding box center [241, 115] width 483 height 231
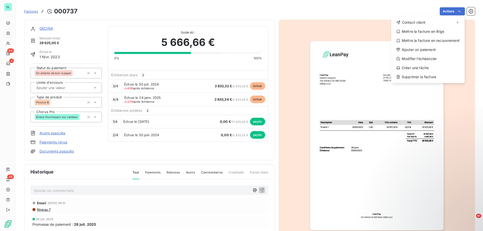
click at [430, 11] on html "DL 84 4 48 Factures [DRIVERS_LICENSE_NUMBER] Actions Contact client Mettre la f…" at bounding box center [241, 115] width 483 height 231
click at [451, 11] on html "DL 84 4 48 Factures [DRIVERS_LICENSE_NUMBER] Actions Contact client Mettre la f…" at bounding box center [241, 115] width 483 height 231
click at [427, 32] on div "Mettre la facture en litige" at bounding box center [428, 31] width 69 height 8
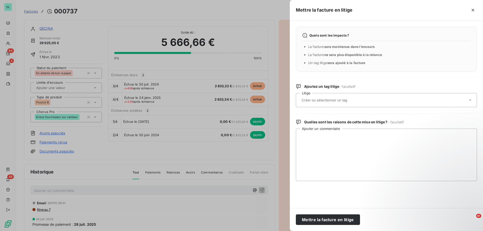
click at [343, 99] on input "text" at bounding box center [337, 100] width 73 height 5
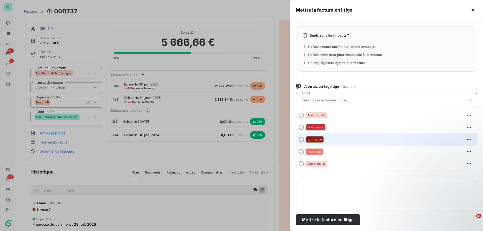
click at [321, 140] on span "Logistique" at bounding box center [315, 139] width 15 height 3
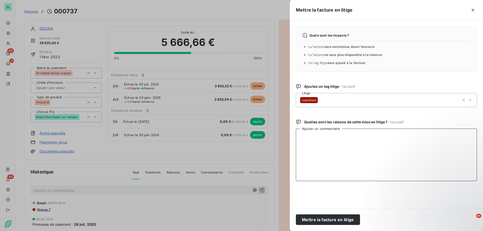
click at [320, 140] on textarea "Ajouter un commentaire" at bounding box center [386, 154] width 181 height 52
drag, startPoint x: 330, startPoint y: 47, endPoint x: 363, endPoint y: 46, distance: 33.8
click at [363, 46] on span "sera maintenue dans l’encours" at bounding box center [350, 47] width 50 height 4
drag, startPoint x: 345, startPoint y: 57, endPoint x: 372, endPoint y: 56, distance: 26.7
click at [372, 56] on li "La facture ne sera plus disponible à la relance" at bounding box center [389, 54] width 163 height 5
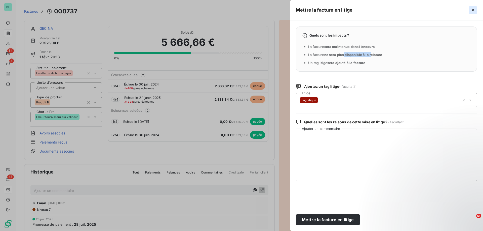
click at [472, 8] on icon "button" at bounding box center [473, 10] width 5 height 5
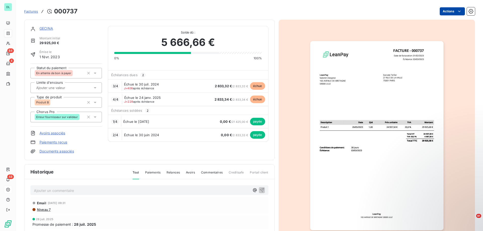
click at [449, 11] on html "DL 84 4 48 Factures [DRIVERS_LICENSE_NUMBER] Actions GECINA Montant initial 29 …" at bounding box center [241, 115] width 483 height 231
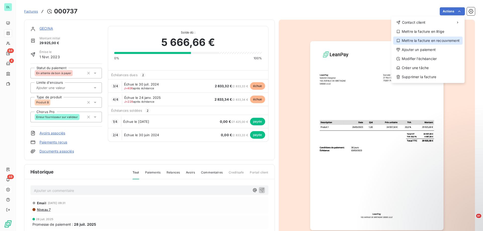
click at [428, 40] on div "Mettre la facture en recouvrement" at bounding box center [428, 41] width 69 height 8
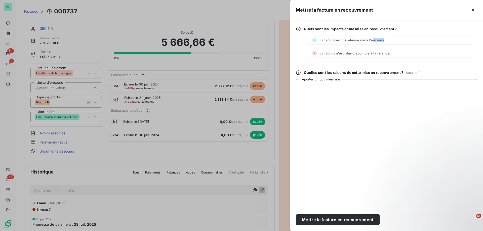
drag, startPoint x: 348, startPoint y: 42, endPoint x: 374, endPoint y: 42, distance: 25.9
click at [374, 42] on div "La facture est maintenue dans l’encours" at bounding box center [390, 40] width 169 height 9
drag, startPoint x: 349, startPoint y: 52, endPoint x: 362, endPoint y: 53, distance: 13.1
click at [362, 53] on span "n'est plus disponible à la relance" at bounding box center [363, 53] width 54 height 4
click at [471, 8] on icon "button" at bounding box center [473, 10] width 5 height 5
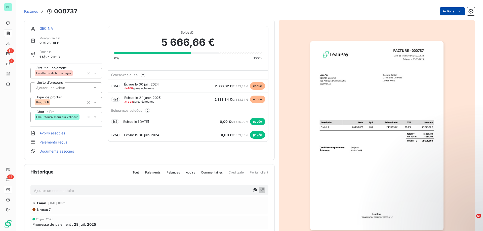
click at [446, 14] on html "DL 84 4 48 Factures [DRIVERS_LICENSE_NUMBER] Actions GECINA Montant initial 29 …" at bounding box center [241, 115] width 483 height 231
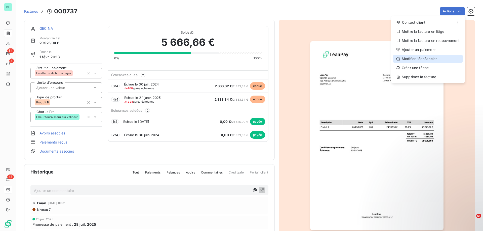
click at [413, 59] on div "Modifier l’échéancier" at bounding box center [428, 59] width 69 height 8
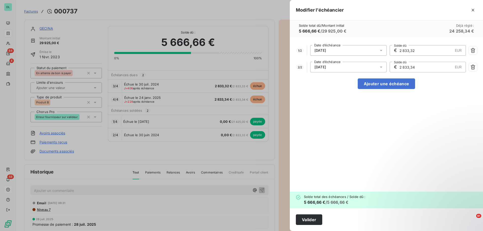
click at [451, 29] on h6 "24 258,34 €" at bounding box center [462, 31] width 25 height 6
drag, startPoint x: 298, startPoint y: 29, endPoint x: 325, endPoint y: 29, distance: 26.9
click at [325, 29] on div "Solde total dû / Montant initial 5 666,66 € / 29 925,00 € Déjà réglé : 24 258,3…" at bounding box center [386, 28] width 193 height 17
drag, startPoint x: 328, startPoint y: 30, endPoint x: 351, endPoint y: 30, distance: 23.4
click at [351, 30] on div "Solde total dû / Montant initial 5 666,66 € / 29 925,00 € Déjà réglé : 24 258,3…" at bounding box center [386, 28] width 193 height 17
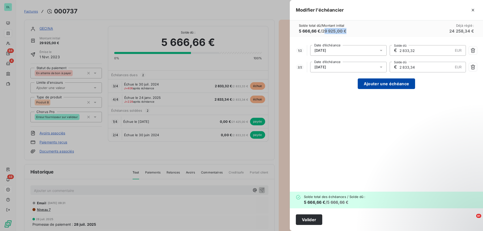
click at [370, 83] on button "Ajouter une échéance" at bounding box center [386, 83] width 57 height 11
type input "1 888,89"
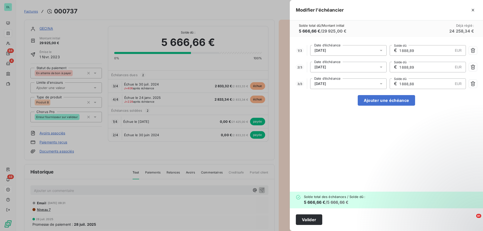
drag, startPoint x: 400, startPoint y: 52, endPoint x: 418, endPoint y: 52, distance: 17.9
click at [418, 52] on input "1 888,89" at bounding box center [426, 50] width 54 height 10
click at [472, 10] on icon "button" at bounding box center [473, 10] width 5 height 5
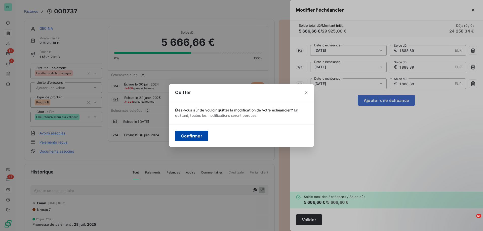
click at [187, 136] on button "Confirmer" at bounding box center [191, 135] width 33 height 11
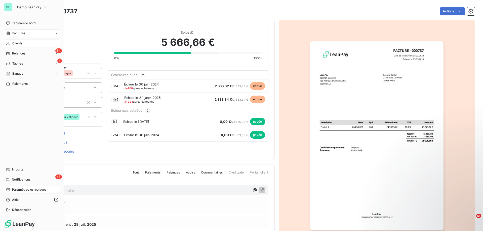
click at [23, 43] on div "Clients" at bounding box center [32, 43] width 56 height 8
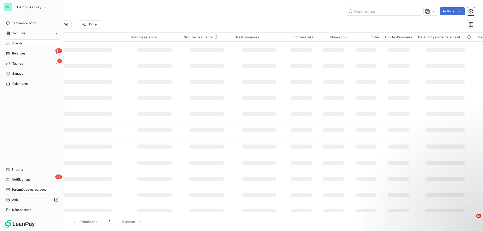
click at [114, 22] on div "Trier Filtrer" at bounding box center [243, 25] width 439 height 10
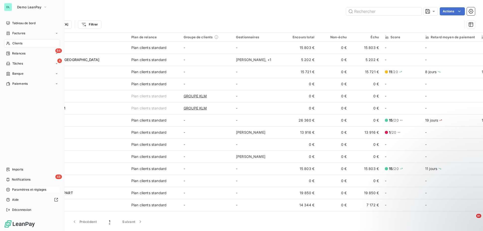
click at [162, 18] on div "Trier Filtrer" at bounding box center [249, 25] width 451 height 16
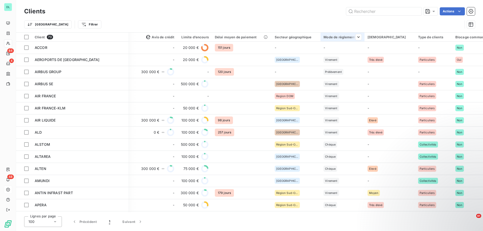
scroll to position [0, 443]
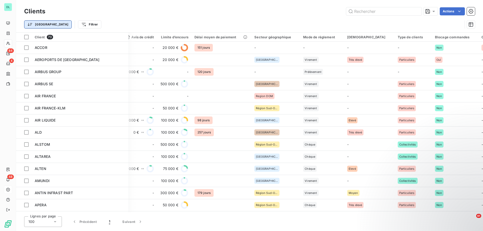
click at [39, 25] on html "DL 84 4 48 Clients Actions Trier Filtrer Client 73 Plan de relance Groupe de cl…" at bounding box center [241, 115] width 483 height 231
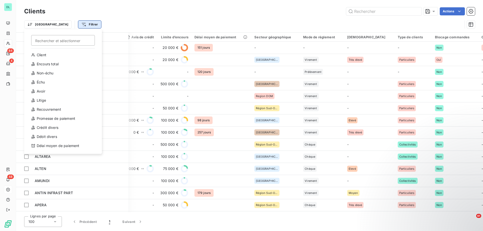
click at [73, 25] on html "DL 84 4 48 Clients Actions Trier Rechercher et sélectionner Client Encours tota…" at bounding box center [241, 115] width 483 height 231
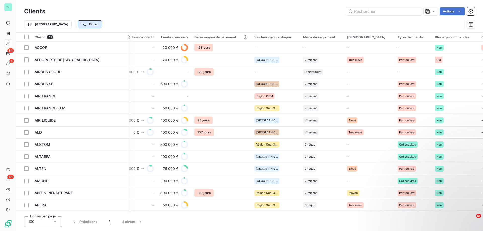
click at [69, 24] on html "DL 84 4 48 Clients Actions Trier Filtrer Client 73 Plan de relance Groupe de cl…" at bounding box center [241, 115] width 483 height 231
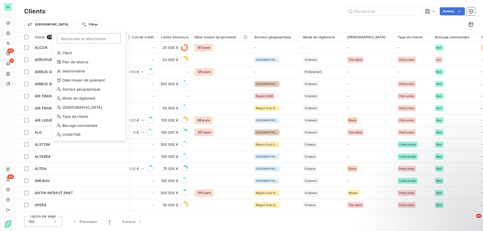
click at [154, 22] on html "DL 84 4 48 Clients Actions Trier Filtrer Rechercher et sélectionner Client Plan…" at bounding box center [241, 115] width 483 height 231
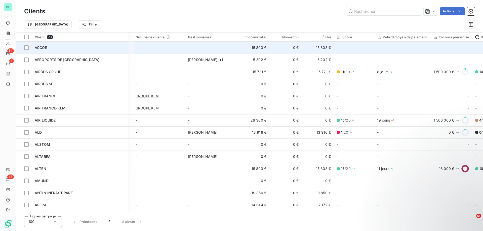
scroll to position [0, 0]
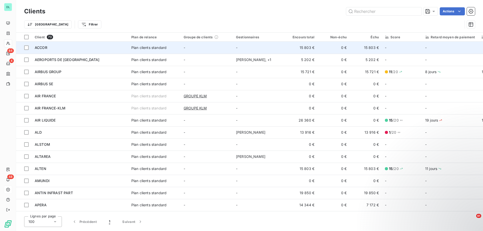
click at [48, 48] on div "ACCOR" at bounding box center [80, 47] width 91 height 5
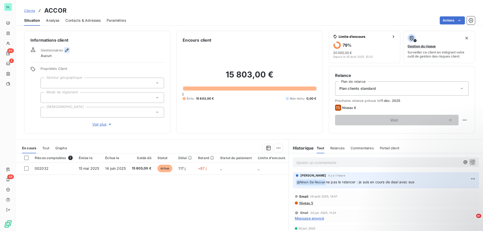
click at [64, 50] on icon "button" at bounding box center [66, 50] width 5 height 5
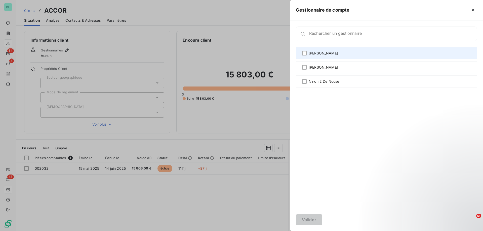
click at [310, 53] on span "[PERSON_NAME]" at bounding box center [323, 53] width 29 height 5
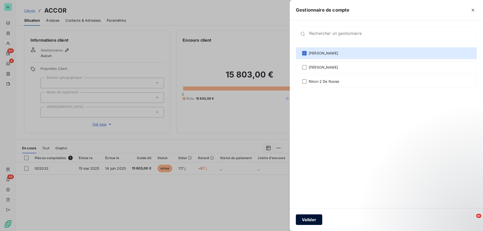
click at [310, 219] on button "Valider" at bounding box center [309, 219] width 26 height 11
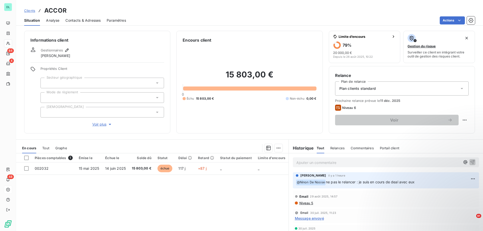
click at [86, 79] on div at bounding box center [103, 83] width 124 height 11
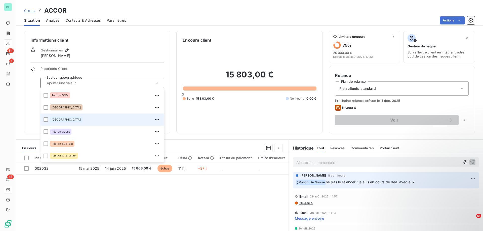
click at [73, 124] on li "[GEOGRAPHIC_DATA]" at bounding box center [103, 119] width 124 height 12
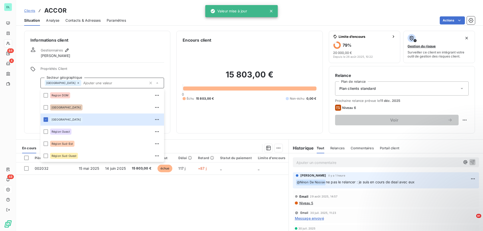
click at [74, 193] on div "Pièces comptables 1 Émise le Échue le Solde dû Statut Délai Retard Statut du pa…" at bounding box center [152, 201] width 273 height 97
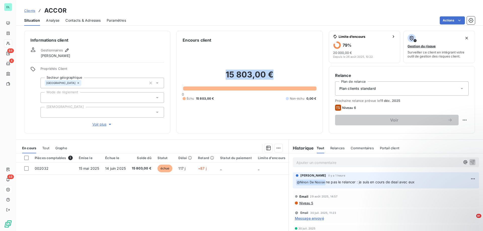
drag, startPoint x: 228, startPoint y: 76, endPoint x: 276, endPoint y: 76, distance: 48.6
click at [276, 76] on h2 "15 803,00 €" at bounding box center [250, 76] width 134 height 15
click at [51, 18] on span "Analyse" at bounding box center [52, 20] width 13 height 5
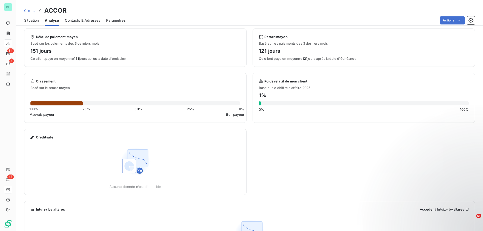
scroll to position [2, 0]
click at [37, 21] on span "Situation" at bounding box center [31, 20] width 15 height 5
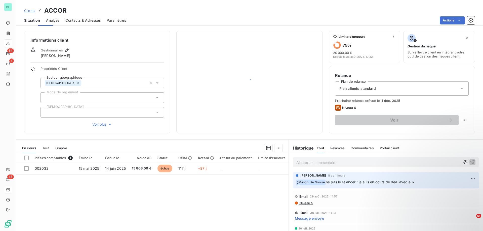
scroll to position [0, 0]
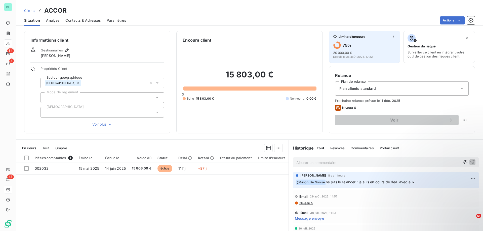
click at [351, 43] on h6 "79 %" at bounding box center [347, 45] width 9 height 5
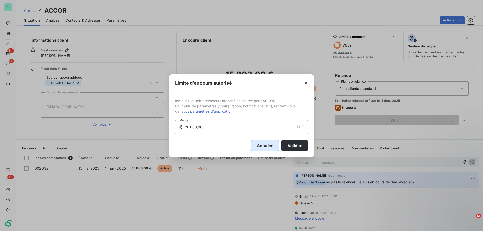
click at [258, 147] on button "Annuler" at bounding box center [265, 145] width 29 height 11
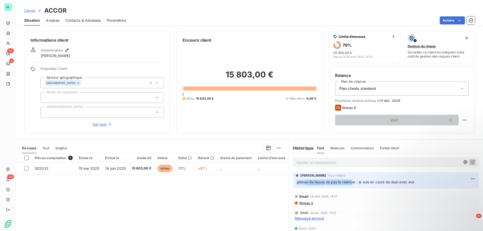
drag, startPoint x: 306, startPoint y: 182, endPoint x: 353, endPoint y: 182, distance: 47.3
click at [353, 182] on p "﻿ @ Ninon De Noose ne pas le relancer : je suis en cours de deal avec eux" at bounding box center [386, 182] width 180 height 6
click at [308, 160] on p "Ajouter un commentaire ﻿" at bounding box center [379, 162] width 164 height 6
drag, startPoint x: 328, startPoint y: 182, endPoint x: 343, endPoint y: 182, distance: 15.1
click at [343, 182] on span "ne pas le relancer : je suis en cours de deal avec eux" at bounding box center [370, 182] width 89 height 4
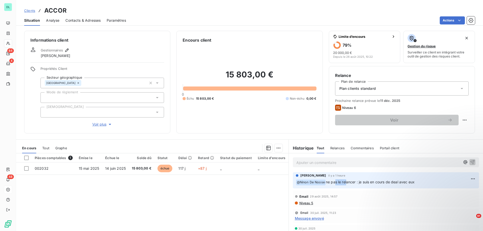
drag, startPoint x: 334, startPoint y: 181, endPoint x: 347, endPoint y: 181, distance: 13.1
click at [347, 181] on span "ne pas le relancer : je suis en cours de deal avec eux" at bounding box center [370, 182] width 89 height 4
drag, startPoint x: 368, startPoint y: 182, endPoint x: 410, endPoint y: 179, distance: 42.2
click at [410, 179] on p "﻿ @ Ninon De Noose ne pas le relancer : je suis en cours de deal avec eux" at bounding box center [386, 182] width 180 height 6
click at [472, 176] on html "DL 84 4 48 Clients ACCOR Situation Analyse Contacts & Adresses Paramètres Actio…" at bounding box center [241, 115] width 483 height 231
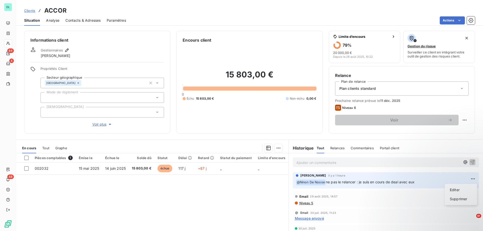
click at [193, 197] on html "DL 84 4 48 Clients ACCOR Situation Analyse Contacts & Adresses Paramètres Actio…" at bounding box center [241, 115] width 483 height 231
click at [369, 87] on span "Plan clients standard" at bounding box center [358, 88] width 37 height 5
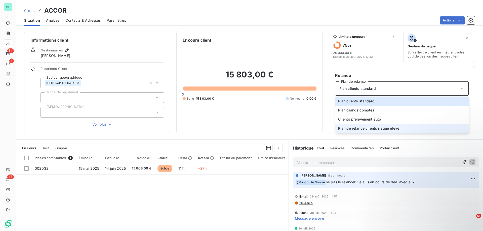
click at [365, 126] on span "Plan de relance clients risque élevé" at bounding box center [368, 128] width 61 height 5
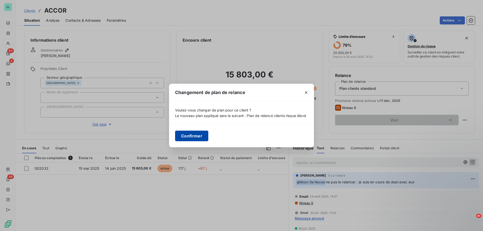
click at [202, 133] on button "Confirmer" at bounding box center [191, 135] width 33 height 11
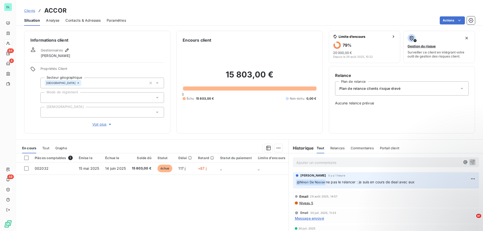
click at [53, 22] on span "Analyse" at bounding box center [52, 20] width 13 height 5
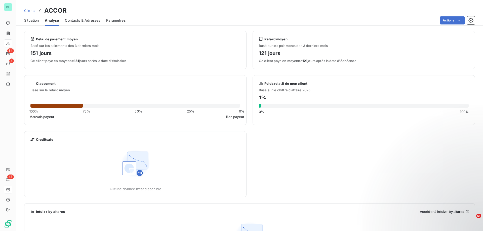
click at [73, 18] on span "Contacts & Adresses" at bounding box center [82, 20] width 35 height 5
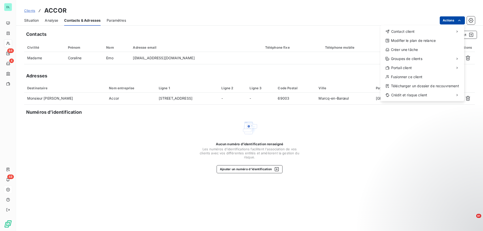
click at [450, 21] on html "DL 84 4 48 Clients ACCOR Situation Analyse Contacts & Adresses Paramètres Actio…" at bounding box center [241, 115] width 483 height 231
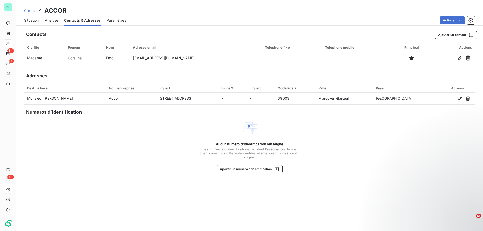
click at [316, 166] on html "DL 84 4 48 Clients ACCOR Situation Analyse Contacts & Adresses Paramètres Actio…" at bounding box center [241, 115] width 483 height 231
click at [388, 143] on html "DL 84 4 48 Clients ACCOR Situation Analyse Contacts & Adresses Paramètres Actio…" at bounding box center [241, 115] width 483 height 231
click at [447, 17] on html "DL 84 4 48 Clients ACCOR Situation Analyse Contacts & Adresses Paramètres Actio…" at bounding box center [241, 115] width 483 height 231
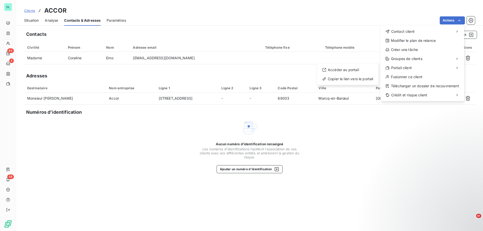
click at [24, 112] on html "DL 84 4 48 Clients ACCOR Situation Analyse Contacts & Adresses Paramètres Actio…" at bounding box center [241, 115] width 483 height 231
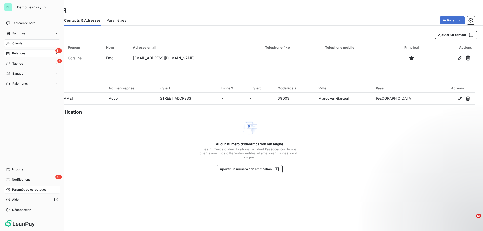
click at [16, 52] on span "Relances" at bounding box center [18, 53] width 13 height 5
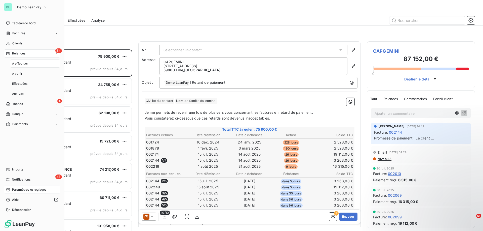
scroll to position [181, 108]
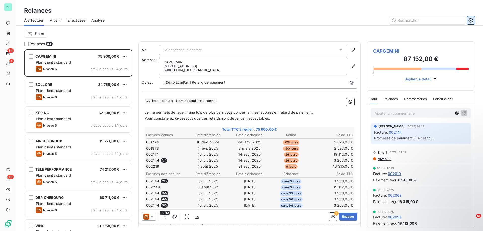
click at [471, 19] on icon "button" at bounding box center [471, 20] width 5 height 5
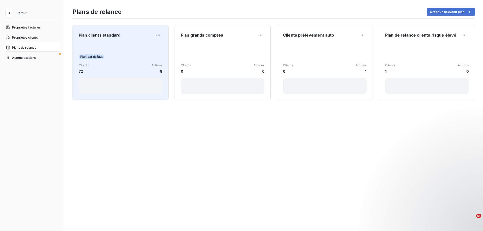
click at [131, 57] on div "Plan par défaut" at bounding box center [121, 56] width 84 height 5
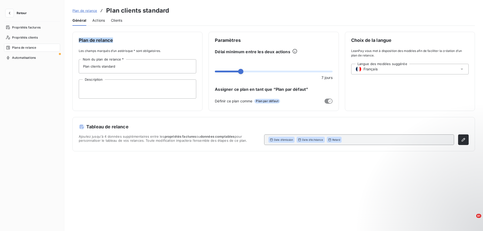
drag, startPoint x: 79, startPoint y: 41, endPoint x: 115, endPoint y: 41, distance: 35.8
click at [115, 41] on span "Plan de relance" at bounding box center [138, 40] width 118 height 5
drag, startPoint x: 126, startPoint y: 51, endPoint x: 178, endPoint y: 51, distance: 52.4
click at [178, 51] on span "Les champs marqués d’un astérisque * sont obligatoires." at bounding box center [138, 51] width 118 height 5
drag, startPoint x: 219, startPoint y: 52, endPoint x: 256, endPoint y: 51, distance: 37.5
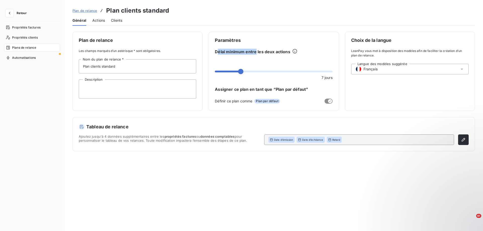
click at [256, 51] on span "Délai minimum entre les deux actions" at bounding box center [252, 52] width 75 height 6
click at [366, 71] on span "Français" at bounding box center [371, 68] width 14 height 5
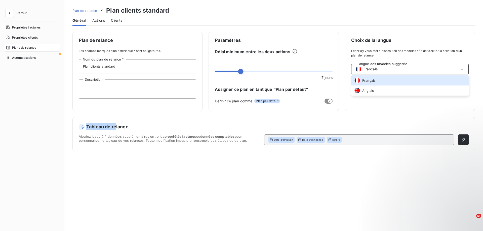
drag, startPoint x: 87, startPoint y: 126, endPoint x: 117, endPoint y: 126, distance: 30.0
click at [117, 126] on h5 "Tableau de relance" at bounding box center [274, 126] width 390 height 7
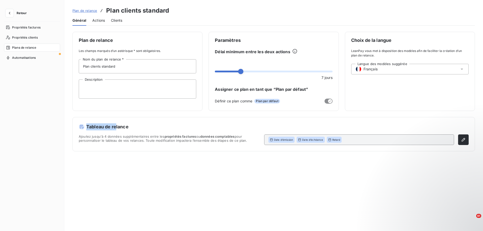
click at [99, 21] on span "Actions" at bounding box center [98, 20] width 13 height 5
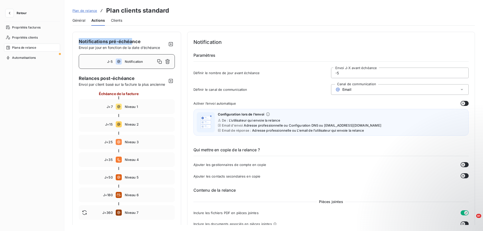
drag, startPoint x: 78, startPoint y: 41, endPoint x: 133, endPoint y: 41, distance: 55.6
drag, startPoint x: 98, startPoint y: 79, endPoint x: 129, endPoint y: 80, distance: 31.8
click at [129, 80] on span "Relances post-échéance" at bounding box center [123, 78] width 88 height 7
drag, startPoint x: 90, startPoint y: 42, endPoint x: 117, endPoint y: 44, distance: 27.3
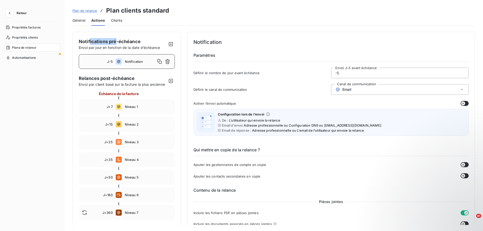
click at [117, 44] on span "Notifications pré-échéance" at bounding box center [110, 41] width 62 height 5
click at [138, 58] on div "Notification" at bounding box center [148, 61] width 47 height 8
click at [374, 72] on input "-5" at bounding box center [400, 73] width 137 height 10
click at [373, 89] on div "Email" at bounding box center [400, 89] width 138 height 11
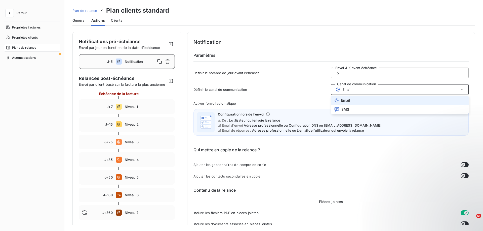
click at [373, 89] on div "Email" at bounding box center [400, 89] width 138 height 11
click at [464, 103] on button "button" at bounding box center [465, 103] width 8 height 5
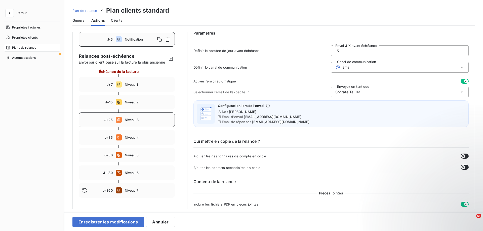
scroll to position [15, 0]
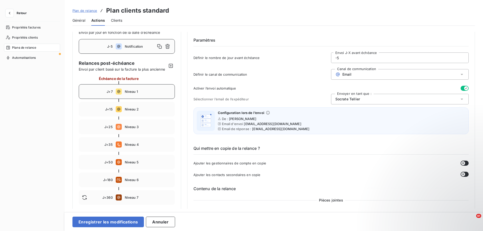
click at [139, 94] on div "J+7 Niveau 1" at bounding box center [127, 91] width 96 height 15
type input "7"
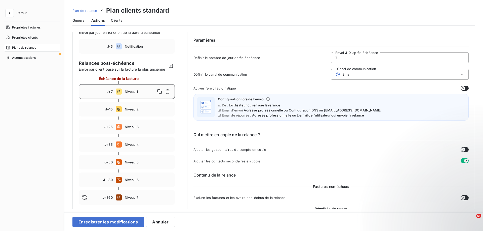
scroll to position [0, 0]
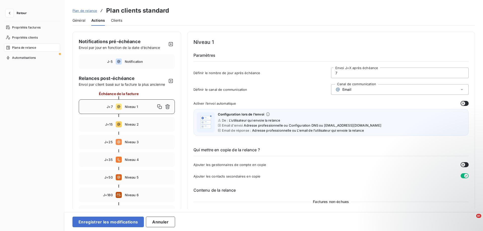
click at [358, 88] on div "Email" at bounding box center [400, 89] width 138 height 11
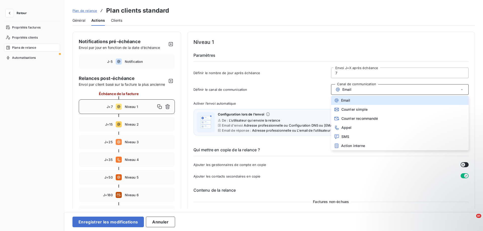
click at [279, 155] on h6 "Qui mettre en copie de la relance ?" at bounding box center [332, 151] width 276 height 9
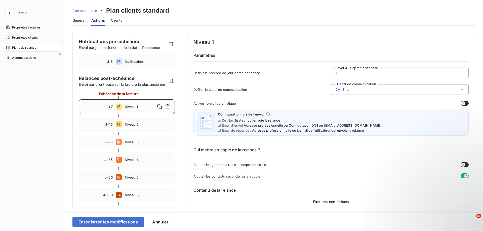
drag, startPoint x: 208, startPoint y: 105, endPoint x: 228, endPoint y: 106, distance: 19.9
click at [228, 106] on div "Activer l’envoi automatique Configuration lors de l’envoi De : L’utilisateur qu…" at bounding box center [332, 120] width 276 height 38
drag, startPoint x: 216, startPoint y: 105, endPoint x: 228, endPoint y: 105, distance: 11.3
click at [228, 105] on span "Activer l’envoi automatique" at bounding box center [215, 103] width 43 height 4
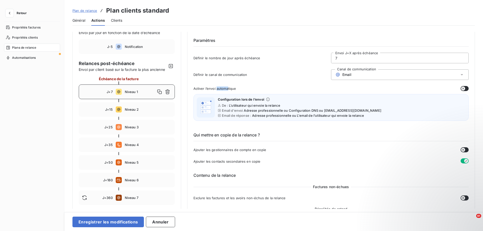
scroll to position [20, 0]
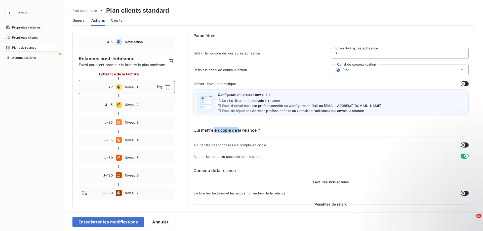
drag, startPoint x: 216, startPoint y: 131, endPoint x: 239, endPoint y: 131, distance: 23.2
click at [239, 131] on h6 "Qui mettre en copie de la relance ?" at bounding box center [332, 131] width 276 height 9
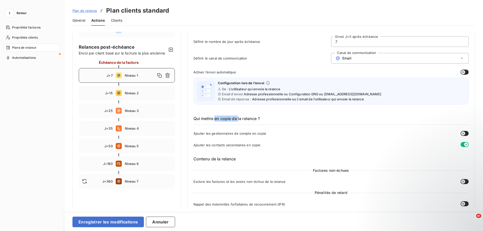
scroll to position [34, 0]
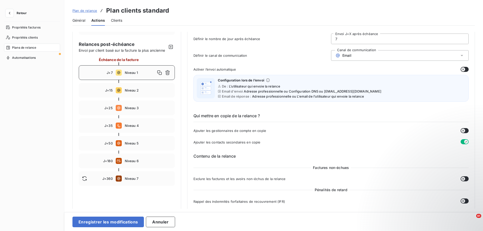
drag, startPoint x: 214, startPoint y: 133, endPoint x: 220, endPoint y: 133, distance: 5.8
click at [217, 133] on div "Qui mettre en copie de la relance ? Ajouter les gestionnaires de compte en copi…" at bounding box center [332, 124] width 276 height 40
click at [464, 129] on button "button" at bounding box center [465, 130] width 8 height 5
click at [465, 129] on icon "button" at bounding box center [467, 130] width 4 height 4
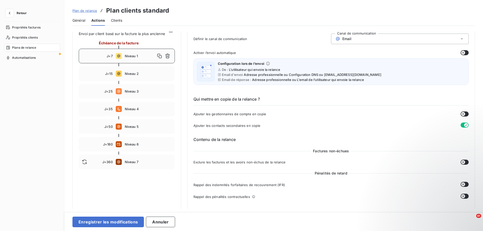
scroll to position [49, 0]
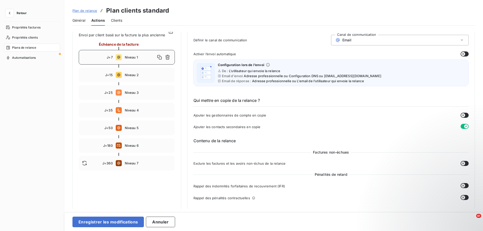
click at [463, 113] on icon "button" at bounding box center [464, 115] width 4 height 4
drag, startPoint x: 215, startPoint y: 116, endPoint x: 234, endPoint y: 116, distance: 18.9
click at [234, 116] on span "Ajouter les gestionnaires de compte en copie" at bounding box center [230, 115] width 73 height 4
drag, startPoint x: 220, startPoint y: 124, endPoint x: 233, endPoint y: 125, distance: 13.4
click at [233, 125] on span "Ajouter les contacts secondaires en copie" at bounding box center [227, 127] width 67 height 4
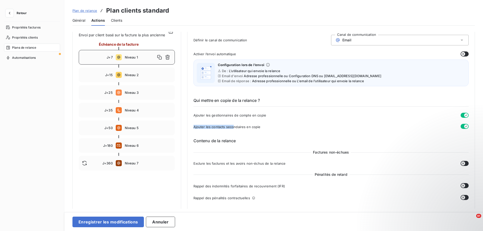
click at [462, 113] on button "button" at bounding box center [465, 115] width 8 height 5
click at [462, 124] on button "button" at bounding box center [465, 126] width 8 height 5
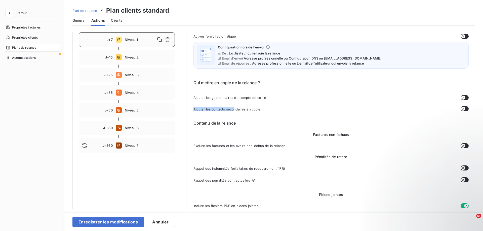
scroll to position [67, 0]
drag, startPoint x: 305, startPoint y: 133, endPoint x: 345, endPoint y: 134, distance: 39.8
click at [345, 134] on div "Factures non-échues" at bounding box center [332, 133] width 276 height 5
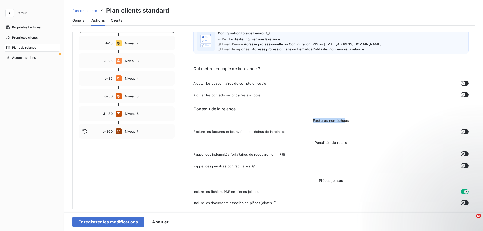
scroll to position [81, 0]
drag, startPoint x: 318, startPoint y: 144, endPoint x: 341, endPoint y: 144, distance: 22.9
click at [341, 144] on span "Pénalités de retard" at bounding box center [331, 142] width 37 height 5
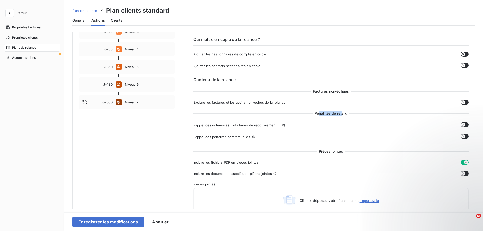
scroll to position [114, 0]
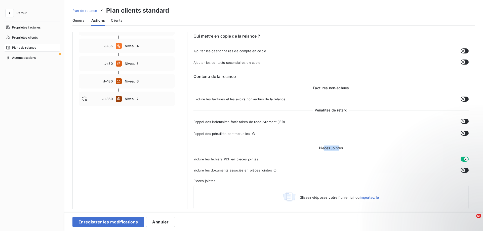
drag, startPoint x: 324, startPoint y: 149, endPoint x: 339, endPoint y: 149, distance: 15.1
click at [339, 149] on span "Pièces jointes" at bounding box center [331, 147] width 28 height 5
drag, startPoint x: 214, startPoint y: 158, endPoint x: 249, endPoint y: 158, distance: 34.5
click at [249, 158] on span "Inclure les fichiers PDF en pièces jointes" at bounding box center [226, 159] width 65 height 4
drag, startPoint x: 225, startPoint y: 171, endPoint x: 250, endPoint y: 168, distance: 25.2
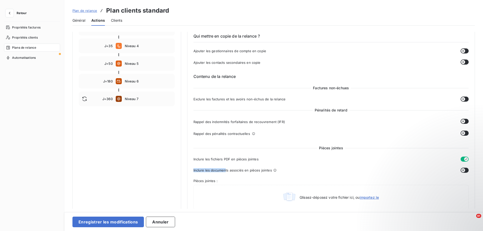
click at [250, 168] on span "Inclure les documents associés en pièces jointes" at bounding box center [233, 170] width 79 height 4
click at [225, 172] on div "Inclure les documents associés en pièces jointes" at bounding box center [327, 169] width 266 height 5
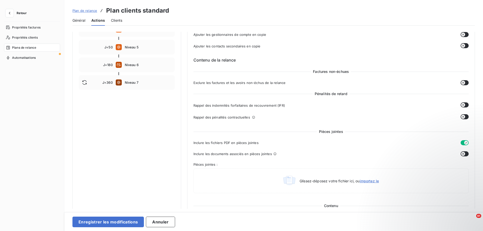
scroll to position [139, 0]
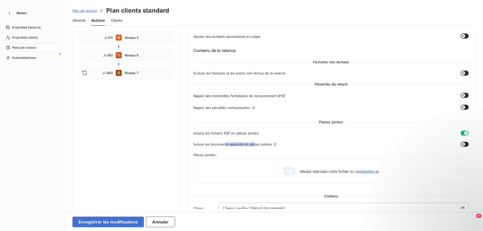
drag, startPoint x: 225, startPoint y: 144, endPoint x: 253, endPoint y: 144, distance: 28.2
click at [253, 144] on span "Inclure les documents associés en pièces jointes" at bounding box center [233, 144] width 79 height 4
click at [463, 143] on icon "button" at bounding box center [464, 144] width 4 height 4
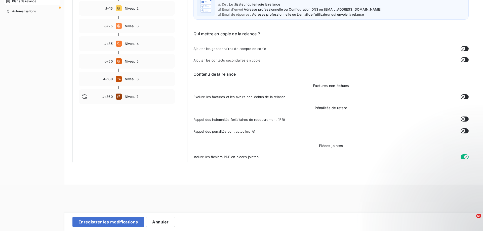
scroll to position [0, 0]
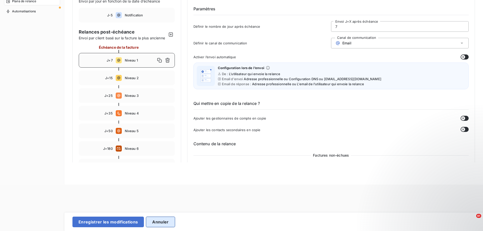
click at [159, 221] on button "Annuler" at bounding box center [160, 221] width 29 height 11
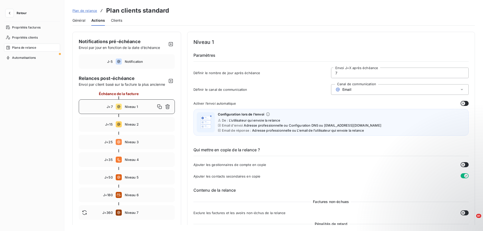
click at [23, 12] on span "Retour" at bounding box center [22, 13] width 10 height 3
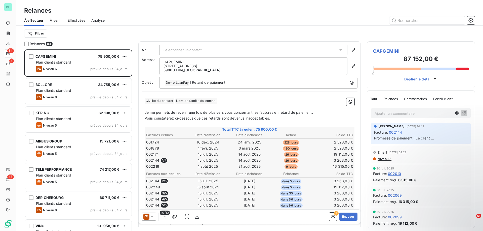
scroll to position [181, 108]
drag, startPoint x: 36, startPoint y: 44, endPoint x: 60, endPoint y: 44, distance: 24.9
click at [60, 44] on div "Relances 84" at bounding box center [78, 43] width 108 height 5
click at [27, 44] on div at bounding box center [26, 44] width 5 height 5
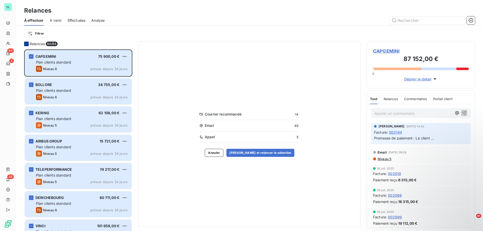
click at [26, 43] on icon at bounding box center [26, 43] width 3 height 3
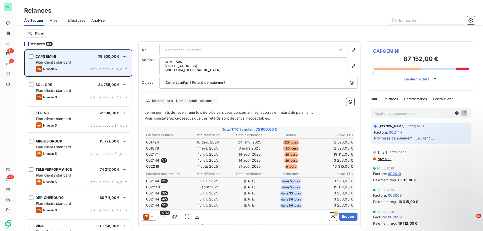
click at [79, 66] on div "Niveau 6 prévue depuis 34 jours" at bounding box center [82, 69] width 92 height 6
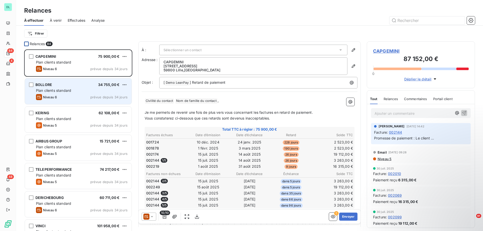
click at [77, 94] on div "Niveau 6 prévue depuis 34 jours" at bounding box center [82, 97] width 92 height 6
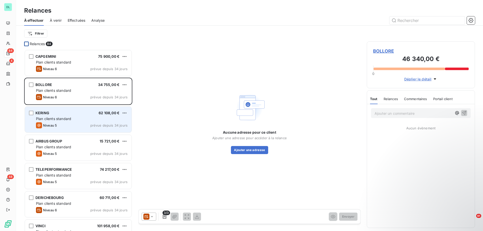
click at [77, 117] on div "Plan clients standard" at bounding box center [82, 118] width 92 height 5
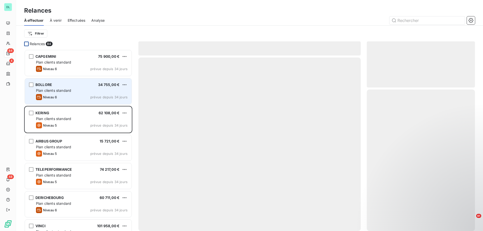
click at [77, 93] on div "BOLLORE 34 755,00 € Plan clients standard Niveau 6 prévue depuis 34 jours" at bounding box center [78, 91] width 107 height 26
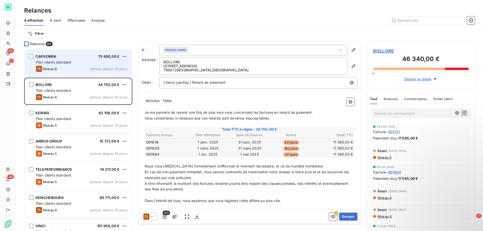
click at [77, 65] on div "CAPGEMINI 75 900,00 € Plan clients standard Niveau 6 prévue depuis 34 jours" at bounding box center [78, 63] width 107 height 26
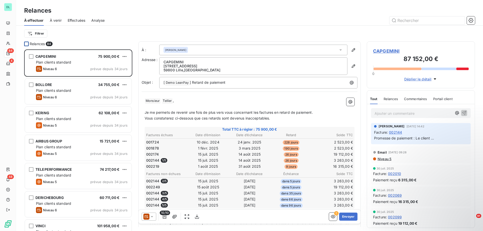
click at [387, 111] on p "Ajouter un commentaire ﻿" at bounding box center [414, 113] width 78 height 6
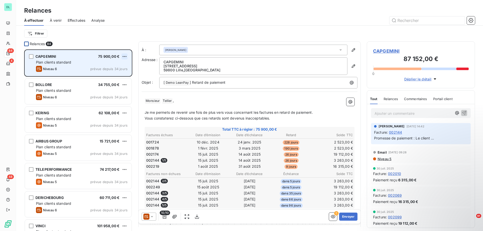
click at [124, 55] on html "DL 84 4 48 Relances À effectuer À venir Effectuées Analyse Filtrer Relances 84 …" at bounding box center [241, 115] width 483 height 231
click at [114, 65] on div "Replanifier cette action" at bounding box center [102, 66] width 45 height 8
select select "8"
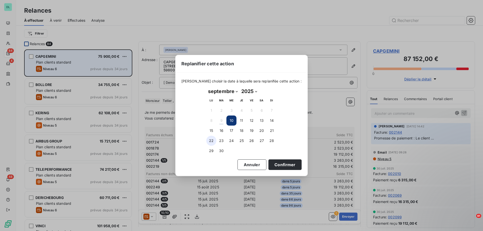
click at [212, 141] on button "22" at bounding box center [211, 140] width 10 height 10
click at [282, 164] on button "Confirmer" at bounding box center [285, 164] width 33 height 11
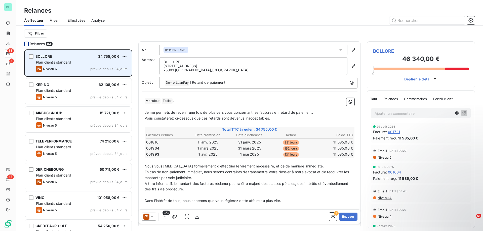
click at [69, 61] on span "Plan clients standard" at bounding box center [53, 62] width 35 height 4
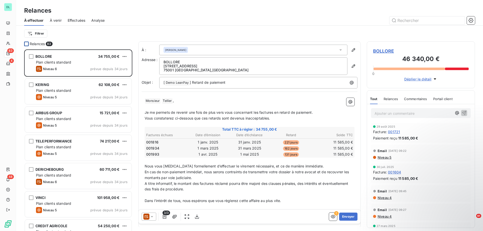
click at [154, 215] on icon at bounding box center [152, 216] width 5 height 5
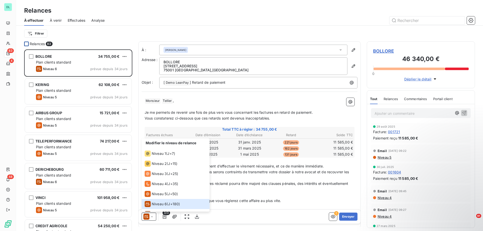
click at [229, 209] on div "Modifier le niveau de relance Niveau 1 ( J+7 ) Niveau 2 ( J+15 ) Niveau 3 ( J+2…" at bounding box center [250, 216] width 222 height 14
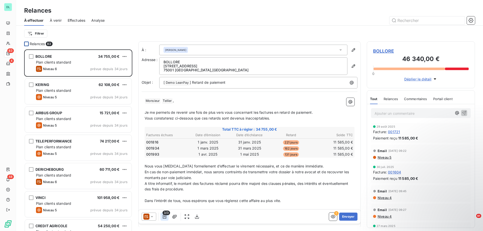
click at [167, 216] on icon "button" at bounding box center [164, 216] width 5 height 5
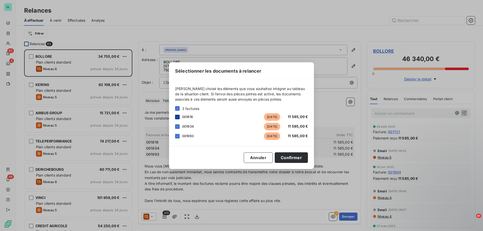
click at [178, 117] on icon at bounding box center [177, 116] width 3 height 3
click at [295, 155] on button "Confirmer" at bounding box center [291, 157] width 33 height 11
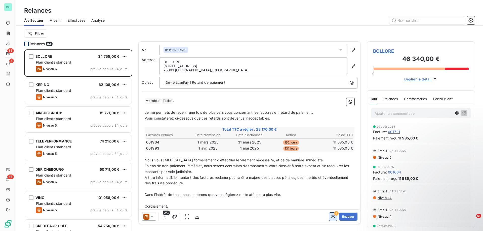
click at [335, 216] on icon "button" at bounding box center [333, 216] width 5 height 5
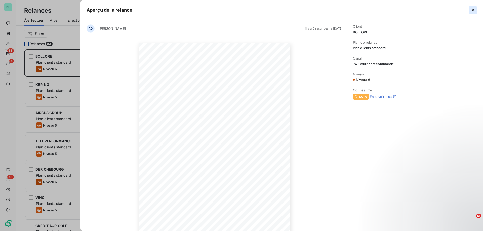
click at [473, 11] on icon "button" at bounding box center [473, 10] width 3 height 3
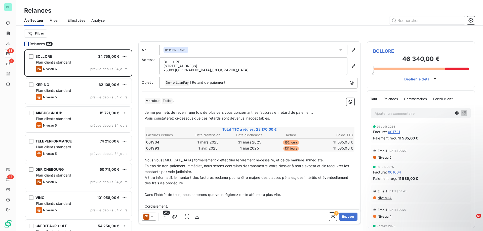
click at [59, 20] on span "À venir" at bounding box center [56, 20] width 12 height 5
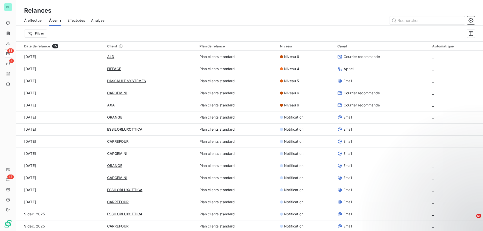
click at [77, 21] on span "Effectuées" at bounding box center [76, 20] width 18 height 5
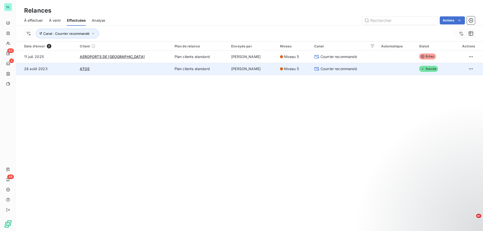
click at [114, 73] on td "ATOS" at bounding box center [124, 69] width 95 height 12
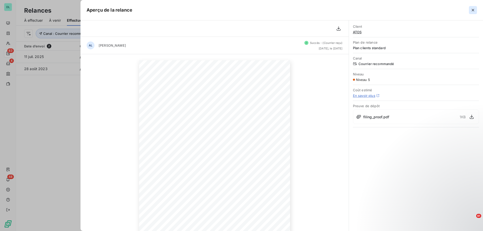
click at [475, 8] on icon "button" at bounding box center [473, 10] width 5 height 5
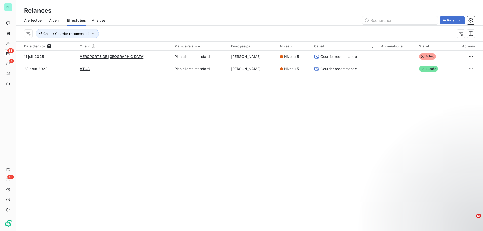
click at [96, 19] on span "Analyse" at bounding box center [98, 20] width 13 height 5
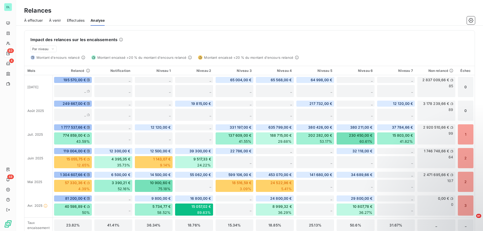
scroll to position [119, 0]
drag, startPoint x: 37, startPoint y: 37, endPoint x: 87, endPoint y: 39, distance: 50.4
click at [87, 39] on h6 "Impact des relances sur les encaissements" at bounding box center [73, 39] width 87 height 6
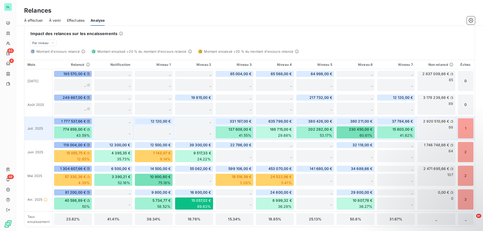
drag, startPoint x: 61, startPoint y: 121, endPoint x: 70, endPoint y: 121, distance: 8.6
click at [70, 121] on span "1 777 537,66 €" at bounding box center [73, 121] width 25 height 5
drag, startPoint x: 62, startPoint y: 129, endPoint x: 76, endPoint y: 129, distance: 13.1
click at [76, 129] on div "774 859,00 € 43.59%" at bounding box center [73, 132] width 38 height 13
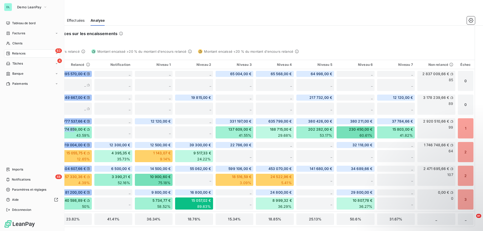
click at [26, 54] on div "83 Relances" at bounding box center [32, 53] width 56 height 8
click at [32, 53] on div "83 Relances" at bounding box center [32, 53] width 56 height 8
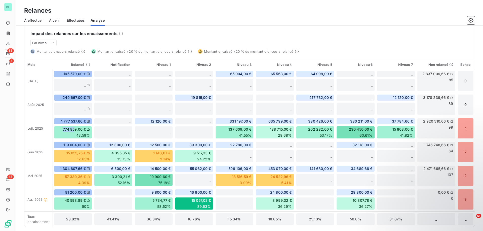
click at [36, 21] on span "À effectuer" at bounding box center [33, 20] width 19 height 5
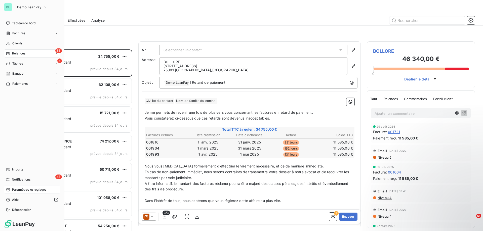
click at [9, 192] on div "Paramètres et réglages" at bounding box center [32, 189] width 56 height 8
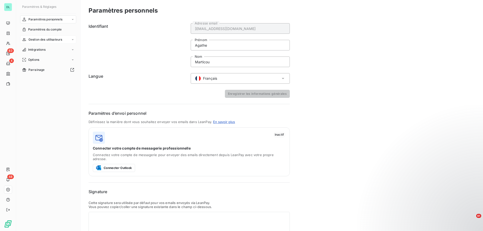
click at [46, 39] on span "Gestion des utilisateurs" at bounding box center [45, 39] width 34 height 5
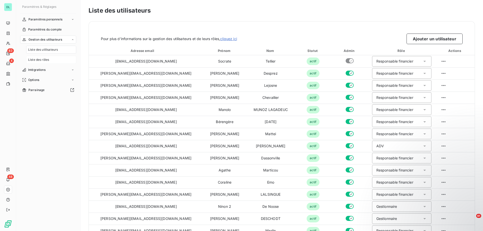
click at [49, 57] on div "Liste des rôles" at bounding box center [51, 60] width 50 height 8
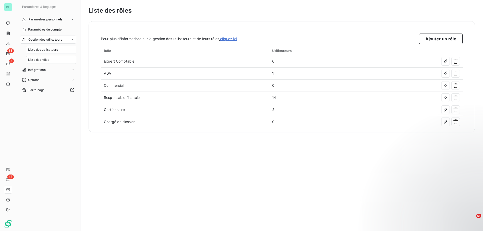
click at [55, 50] on span "Liste des utilisateurs" at bounding box center [43, 49] width 30 height 5
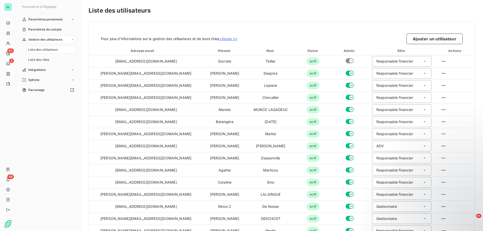
drag, startPoint x: 111, startPoint y: 48, endPoint x: 128, endPoint y: 48, distance: 17.6
click at [128, 48] on div "Adresse email" at bounding box center [146, 50] width 112 height 5
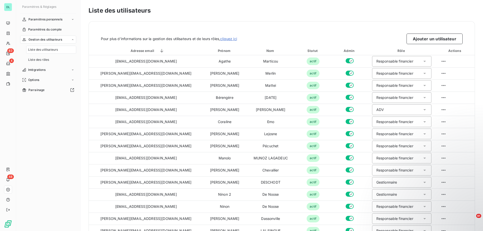
click at [67, 64] on nav "Paramètres personnels Paramètres du compte Gestion des utilisateurs Liste des u…" at bounding box center [48, 54] width 56 height 79
click at [61, 61] on div "Liste des rôles" at bounding box center [51, 60] width 50 height 8
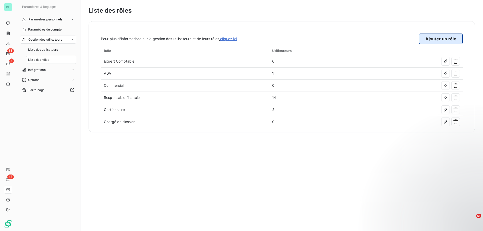
click at [427, 36] on button "Ajouter un rôle" at bounding box center [441, 38] width 44 height 11
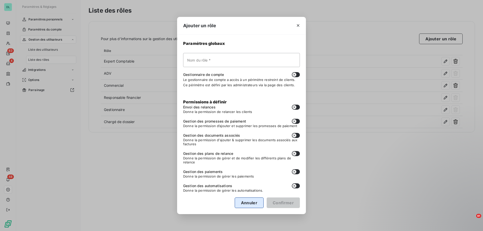
click at [250, 203] on button "Annuler" at bounding box center [249, 202] width 29 height 11
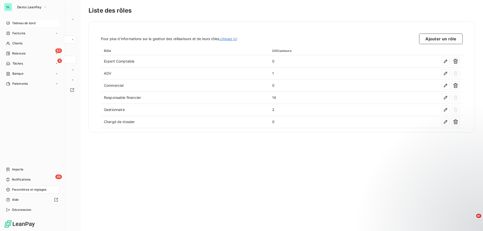
click at [12, 22] on span "Tableau de bord" at bounding box center [23, 23] width 23 height 5
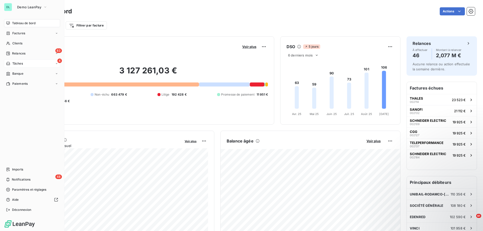
click at [19, 63] on span "Tâches" at bounding box center [17, 63] width 11 height 5
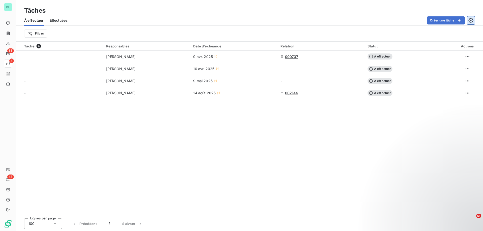
click at [471, 19] on icon "button" at bounding box center [471, 20] width 5 height 5
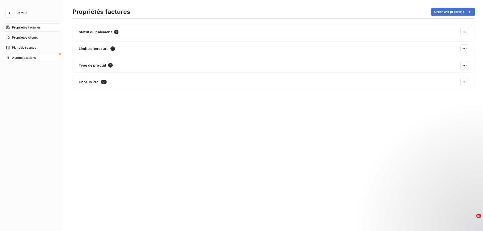
click at [26, 57] on span "Automatisations" at bounding box center [24, 57] width 24 height 5
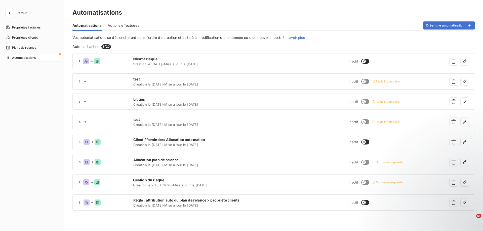
click at [22, 14] on span "Retour" at bounding box center [22, 13] width 10 height 3
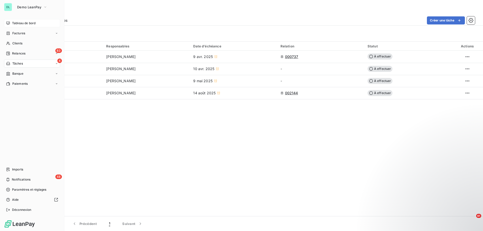
click at [6, 22] on div "Tableau de bord" at bounding box center [32, 23] width 56 height 8
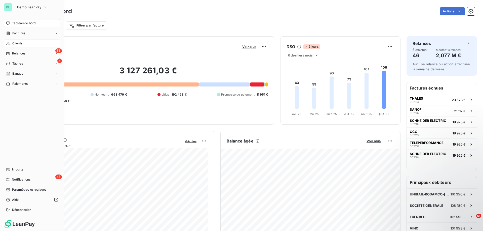
click at [11, 43] on div "Clients" at bounding box center [32, 43] width 56 height 8
click at [19, 32] on span "Factures" at bounding box center [18, 33] width 13 height 5
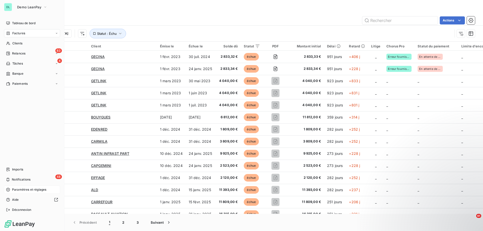
click at [21, 191] on span "Paramètres et réglages" at bounding box center [29, 189] width 34 height 5
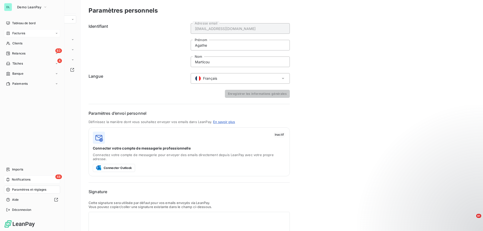
click at [24, 179] on span "Notifications" at bounding box center [21, 179] width 19 height 5
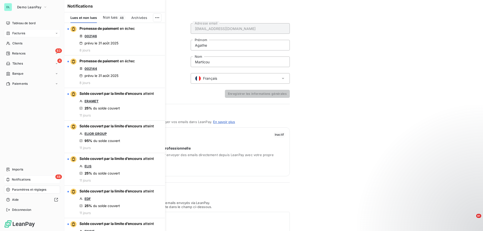
click at [33, 178] on div "48 Notifications" at bounding box center [32, 179] width 56 height 8
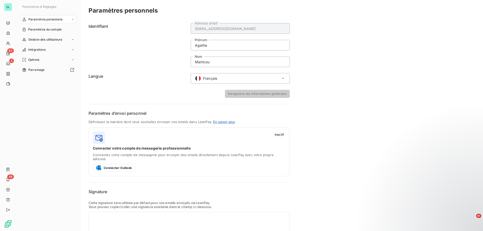
scroll to position [33, 0]
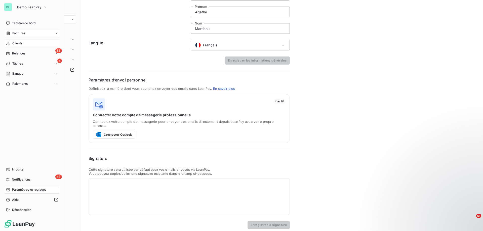
click at [22, 46] on div "Clients" at bounding box center [32, 43] width 56 height 8
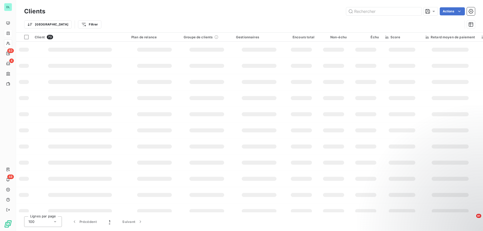
click at [104, 24] on div "Trier Filtrer" at bounding box center [243, 25] width 439 height 10
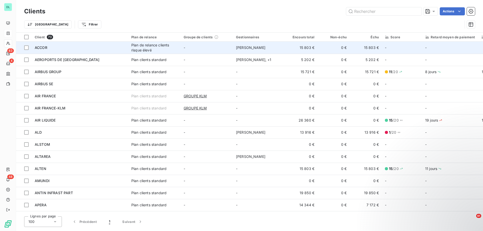
click at [55, 47] on div "ACCOR" at bounding box center [80, 47] width 91 height 5
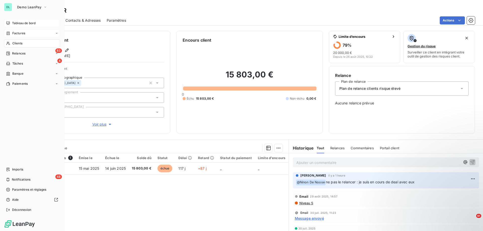
click at [30, 21] on span "Tableau de bord" at bounding box center [23, 23] width 23 height 5
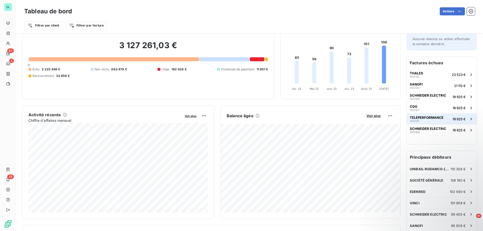
scroll to position [24, 0]
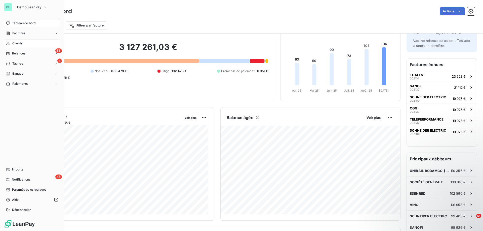
click at [17, 43] on span "Clients" at bounding box center [17, 43] width 10 height 5
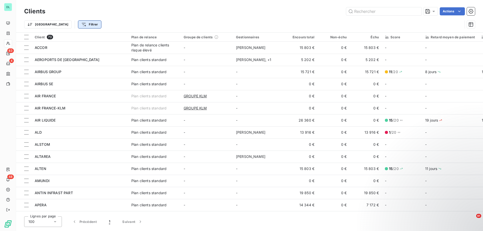
click at [61, 26] on html "DL 83 4 48 Clients Actions Trier Filtrer Client 73 Plan de relance Groupe de cl…" at bounding box center [241, 115] width 483 height 231
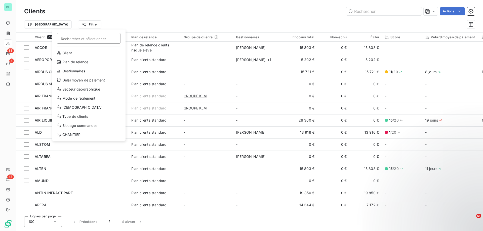
click at [108, 23] on html "DL 83 4 48 Clients Actions Trier Filtrer Rechercher et sélectionner Client Plan…" at bounding box center [241, 115] width 483 height 231
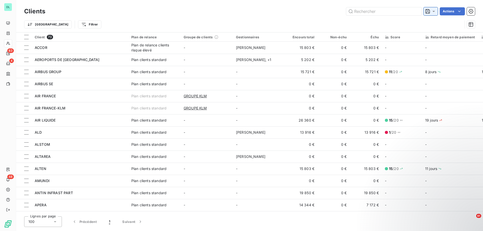
click at [435, 10] on icon at bounding box center [434, 11] width 5 height 5
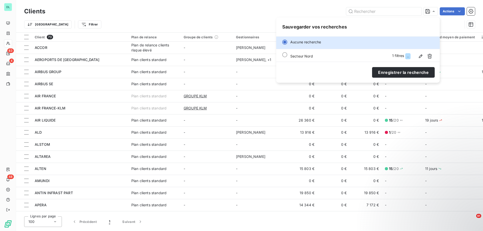
click at [450, 21] on div "Trier Filtrer" at bounding box center [243, 25] width 439 height 10
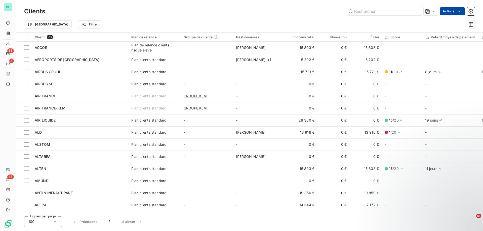
click at [454, 11] on html "DL 83 4 48 Clients Actions Trier Filtrer Client 73 Plan de relance Groupe de cl…" at bounding box center [241, 115] width 483 height 231
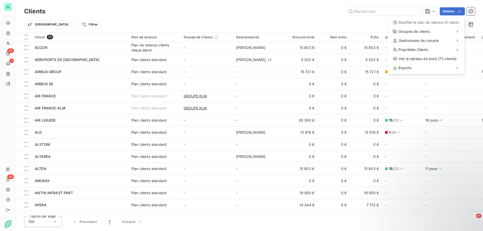
click at [363, 24] on html "DL 83 4 48 Clients Actions Modifier le plan de relance (0 client) Groupes de cl…" at bounding box center [241, 115] width 483 height 231
